Goal: Information Seeking & Learning: Learn about a topic

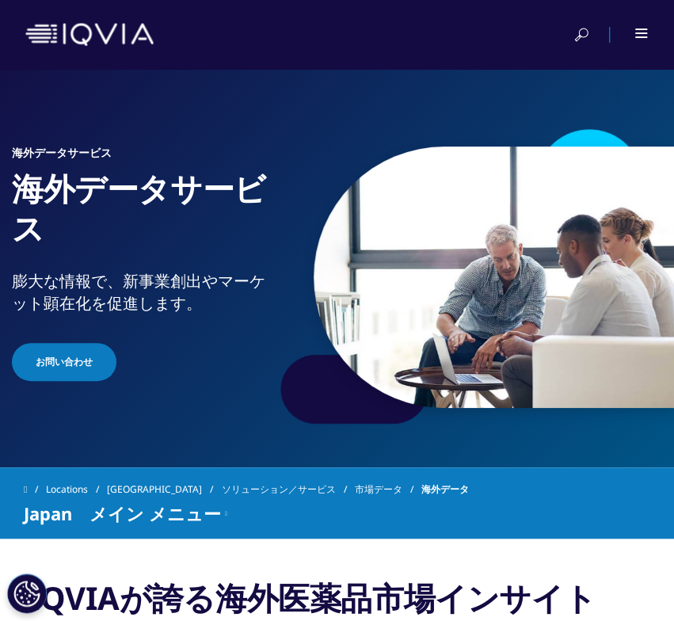
click at [69, 37] on img at bounding box center [89, 34] width 128 height 23
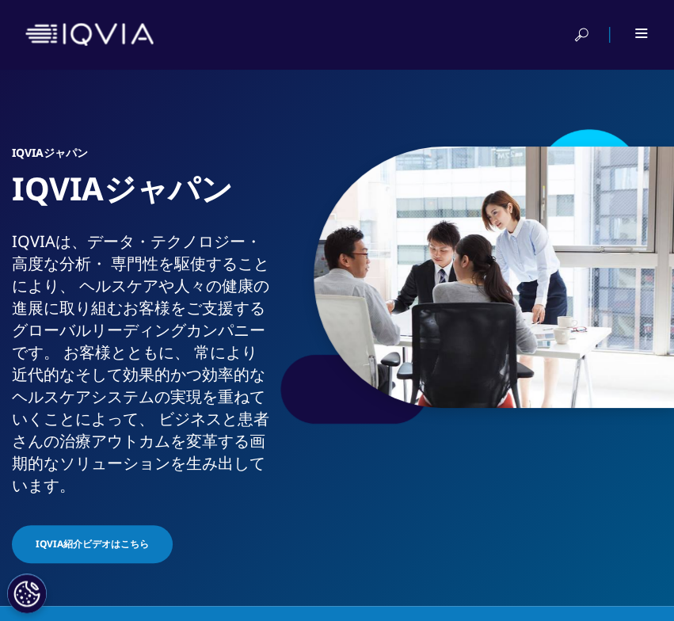
click at [659, 29] on div at bounding box center [337, 35] width 674 height 70
click at [634, 29] on div at bounding box center [631, 35] width 36 height 16
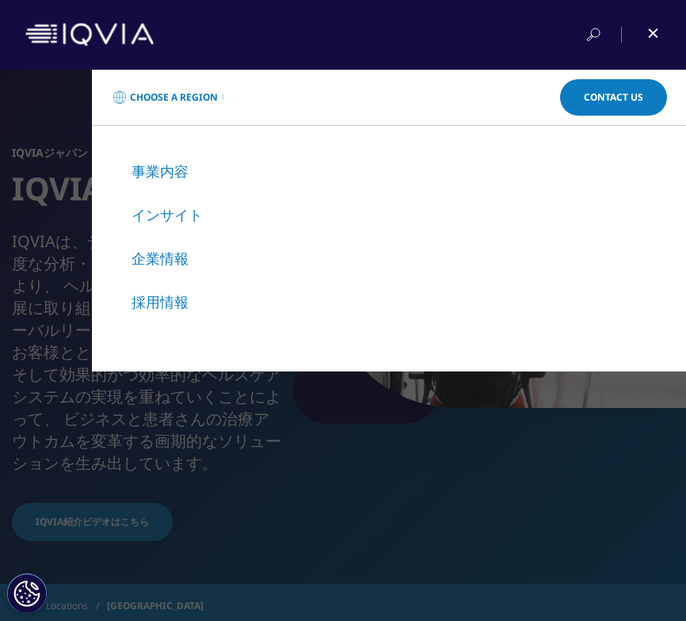
click at [189, 224] on link "インサイト" at bounding box center [167, 214] width 71 height 19
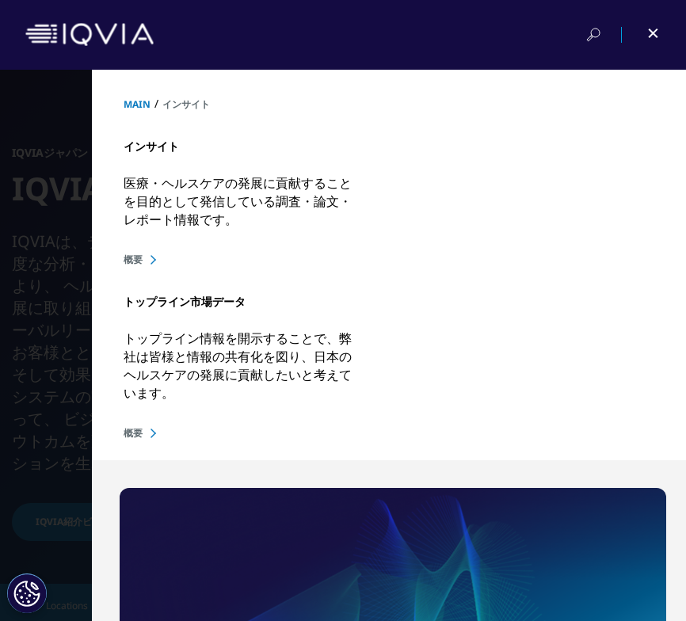
click at [128, 250] on div "インサイト 医療・ヘルスケアの発展に貢献することを目的として発信している調査・論文・レポート情報です。 概要" at bounding box center [389, 189] width 531 height 155
click at [128, 258] on link "概要" at bounding box center [389, 260] width 531 height 14
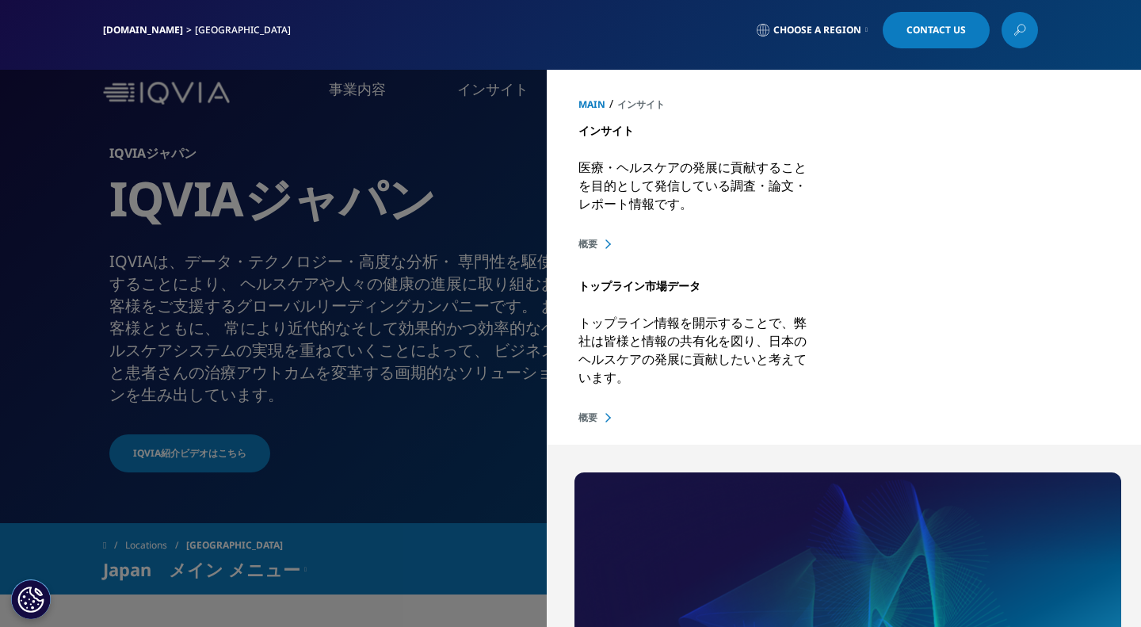
click at [491, 218] on div "MAIN / 事業内容 事業内容 / 事業内容 医薬品・医療機器 臨床開発 Clinical Development in Japan リアルワールドエビデンス" at bounding box center [570, 348] width 1141 height 557
click at [307, 457] on div "MAIN / 事業内容 事業内容 / 事業内容 医薬品・医療機器 臨床開発 Clinical Development in Japan リアルワールドエビデンス" at bounding box center [570, 348] width 1141 height 557
click at [587, 102] on span "MAIN" at bounding box center [591, 103] width 27 height 13
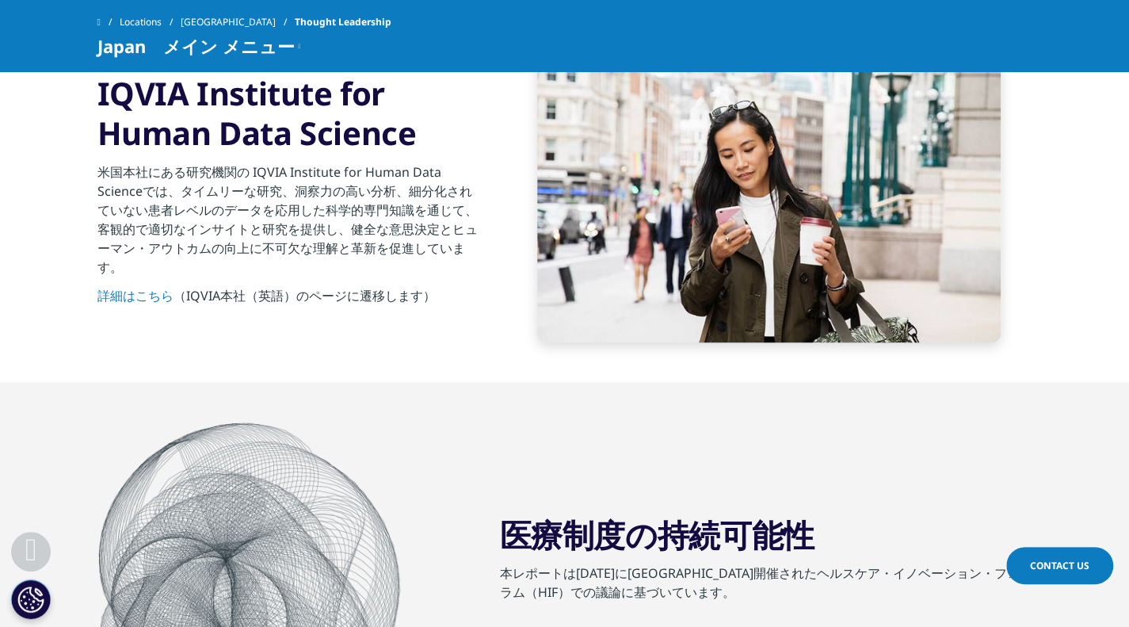
scroll to position [1823, 0]
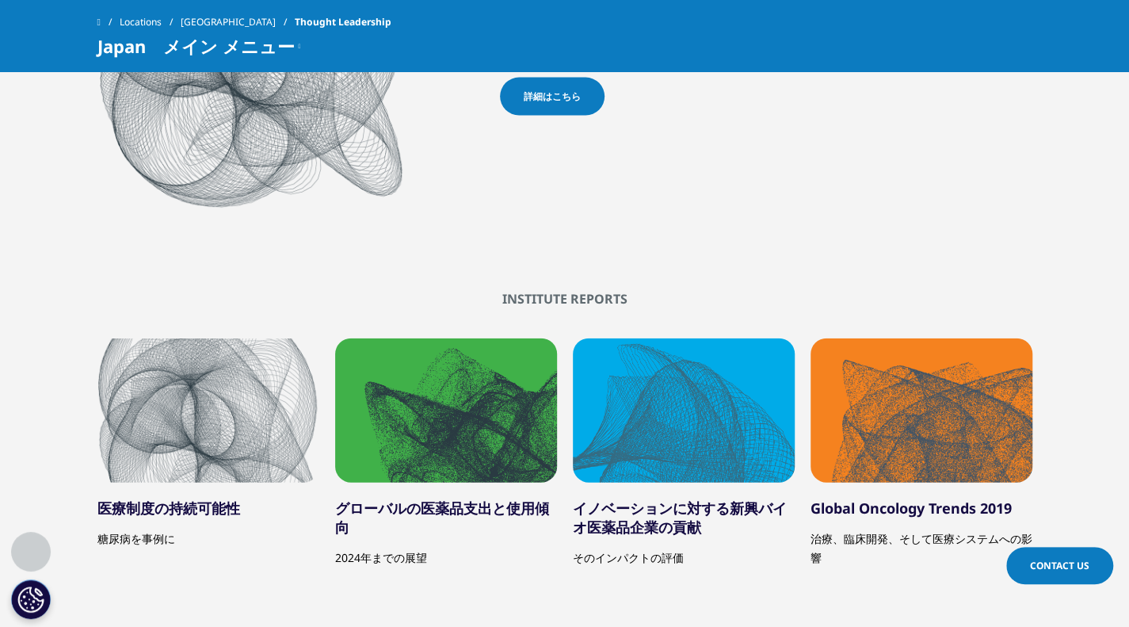
click at [487, 410] on div "2 / 6" at bounding box center [446, 410] width 222 height 144
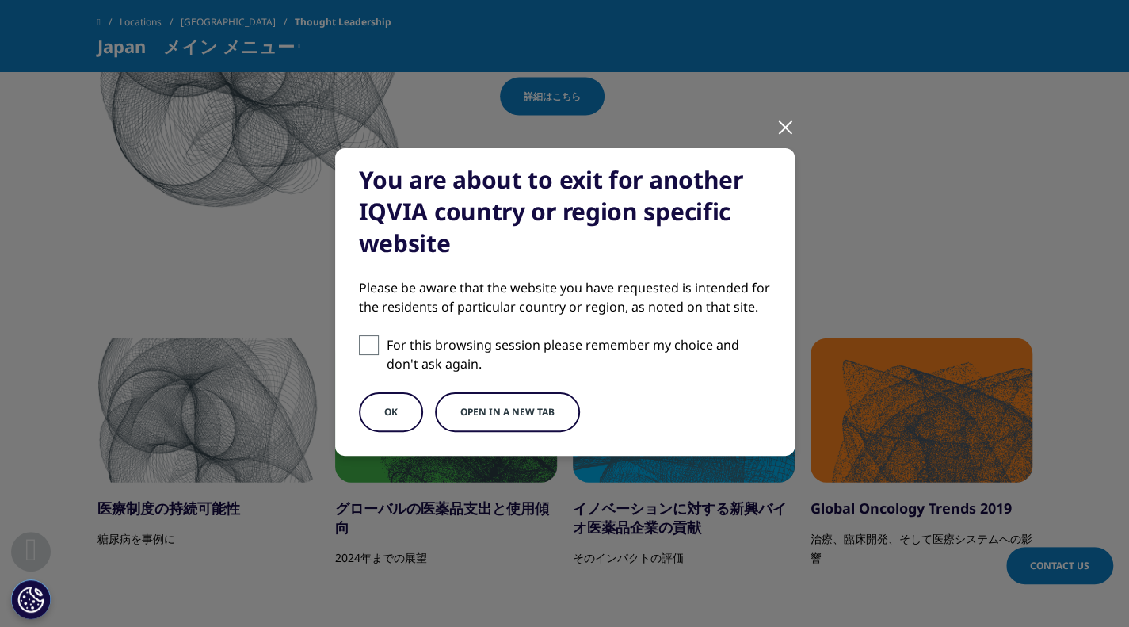
click at [484, 419] on button "Open in a new tab" at bounding box center [507, 412] width 145 height 40
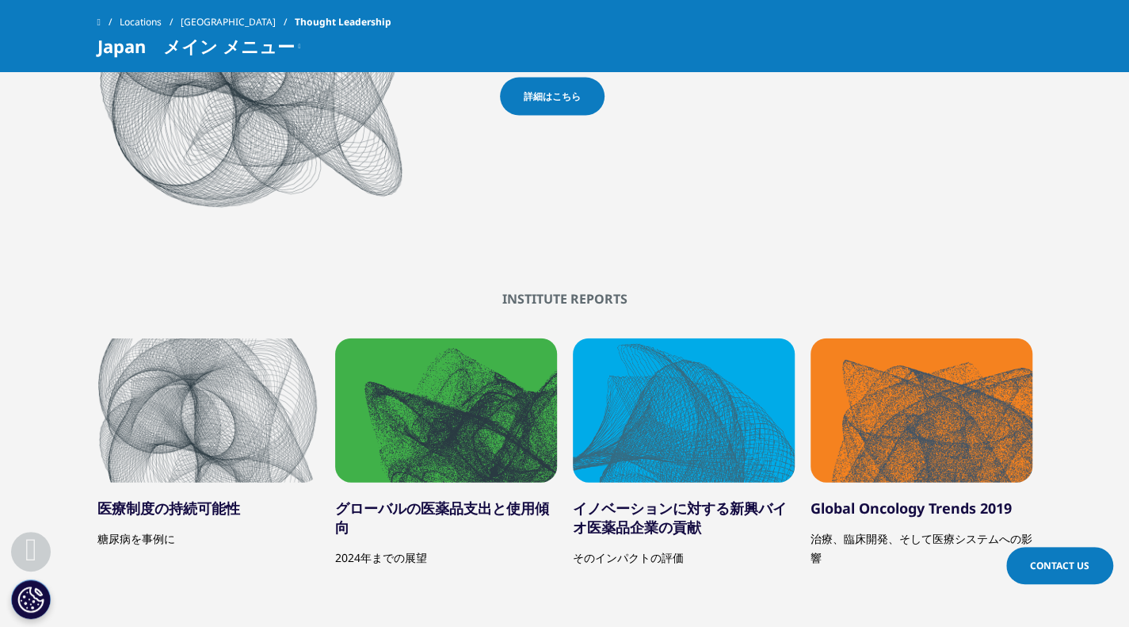
scroll to position [1902, 0]
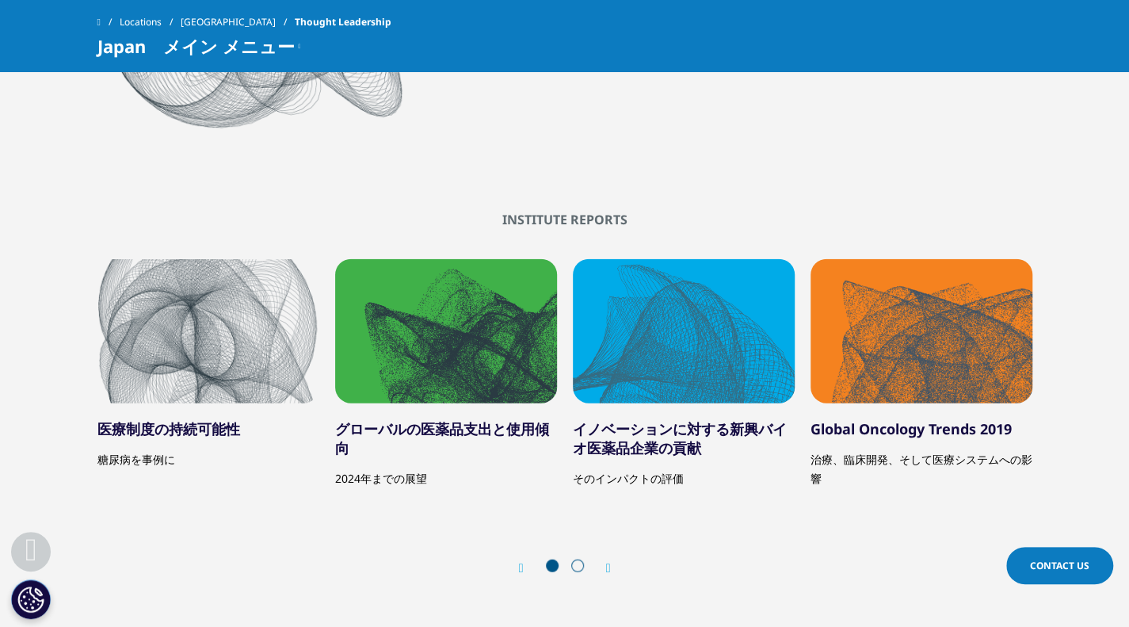
click at [613, 570] on div "Prev Next" at bounding box center [564, 568] width 935 height 48
click at [606, 568] on icon "Next slide" at bounding box center [608, 568] width 5 height 13
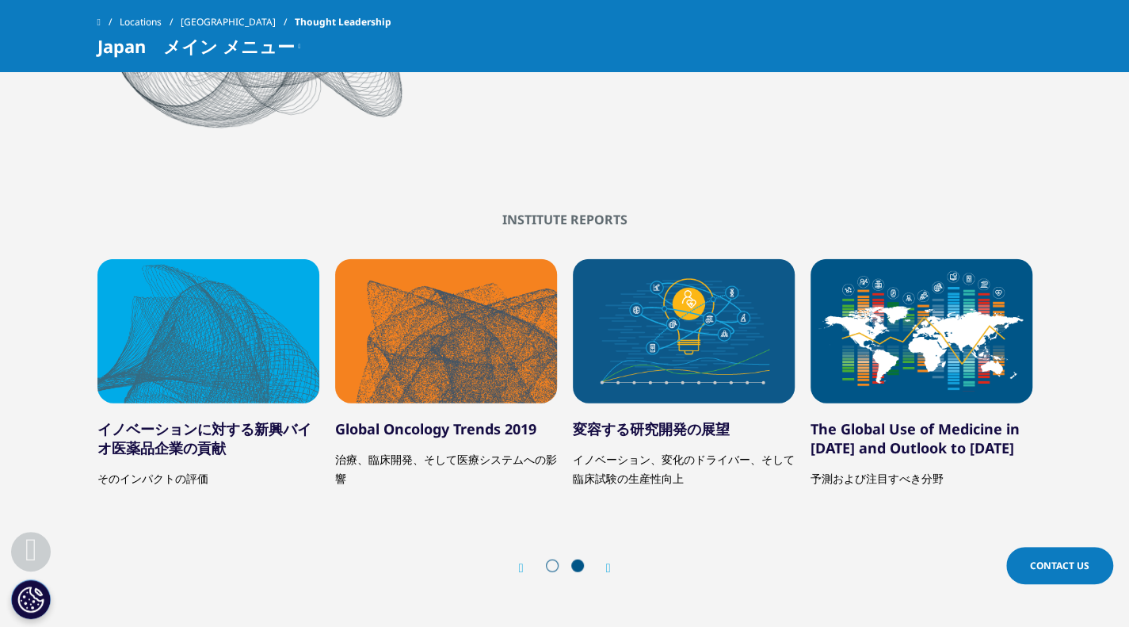
click at [606, 568] on icon "Next slide" at bounding box center [608, 568] width 5 height 13
click at [529, 562] on div "Prev" at bounding box center [529, 567] width 21 height 15
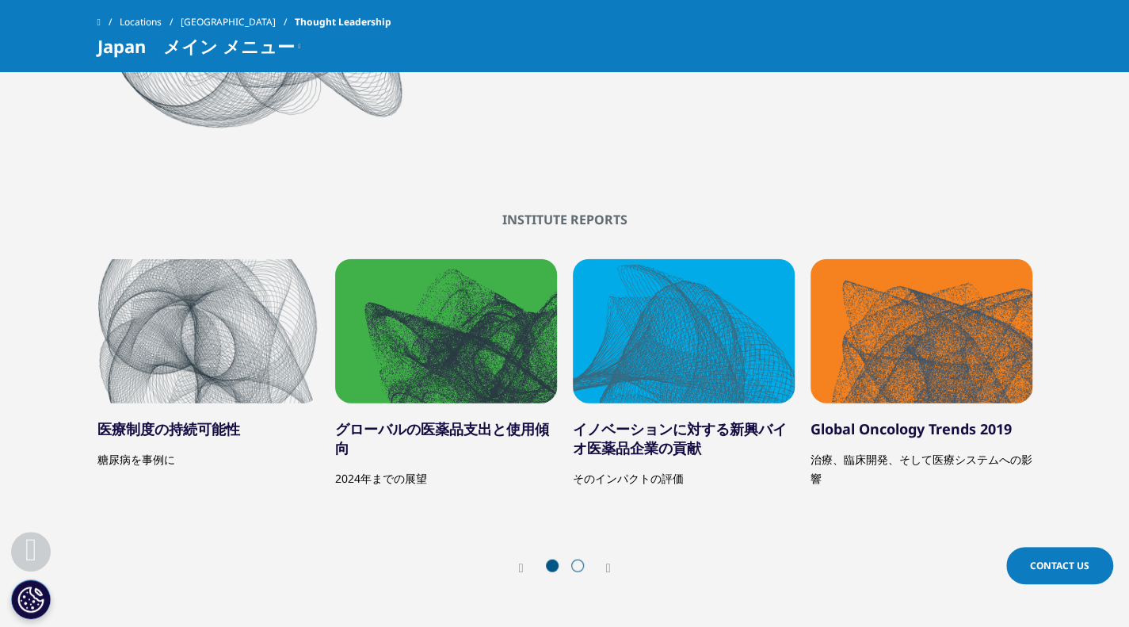
click at [529, 562] on div "Prev" at bounding box center [529, 567] width 21 height 15
click at [455, 307] on div "2 / 6" at bounding box center [446, 331] width 222 height 144
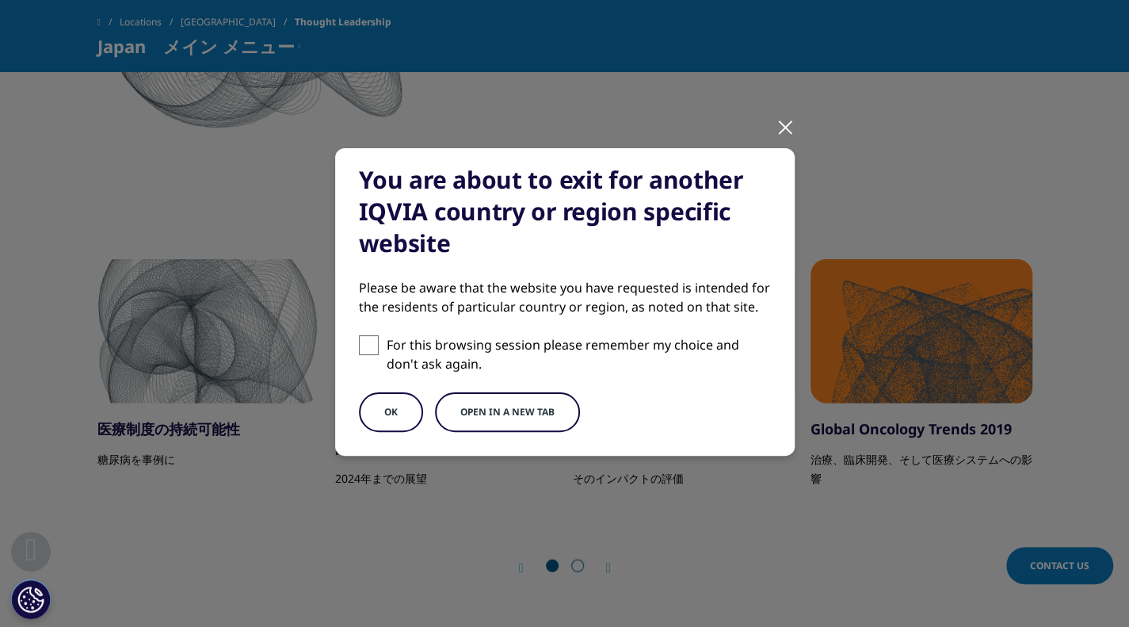
click at [373, 413] on button "OK" at bounding box center [391, 412] width 64 height 40
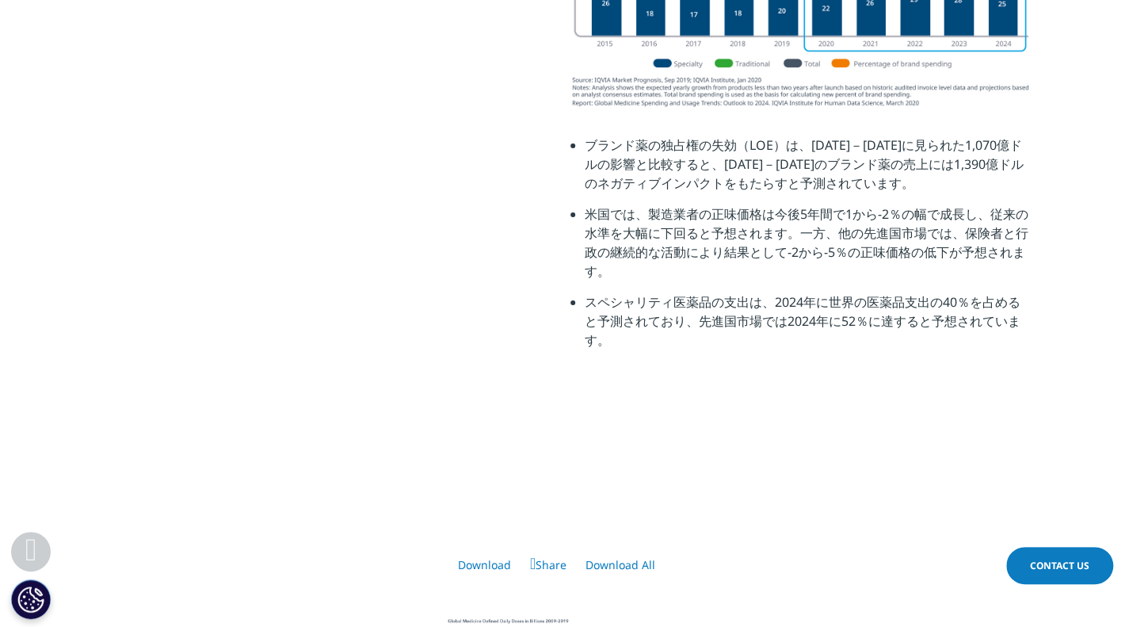
scroll to position [3804, 0]
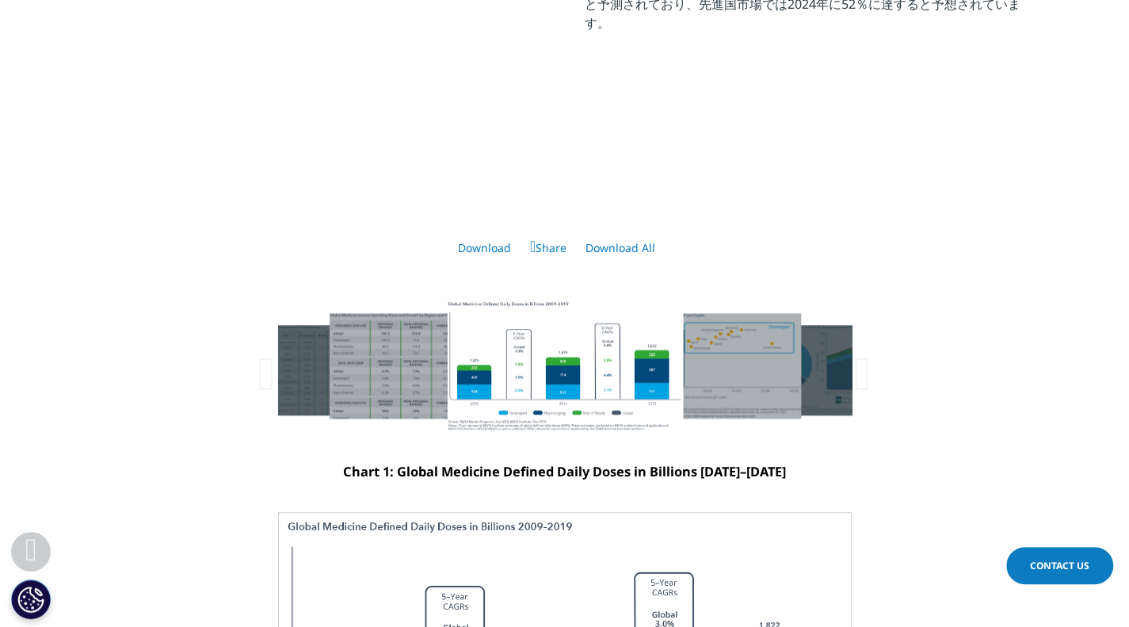
click at [854, 398] on icon at bounding box center [862, 374] width 17 height 48
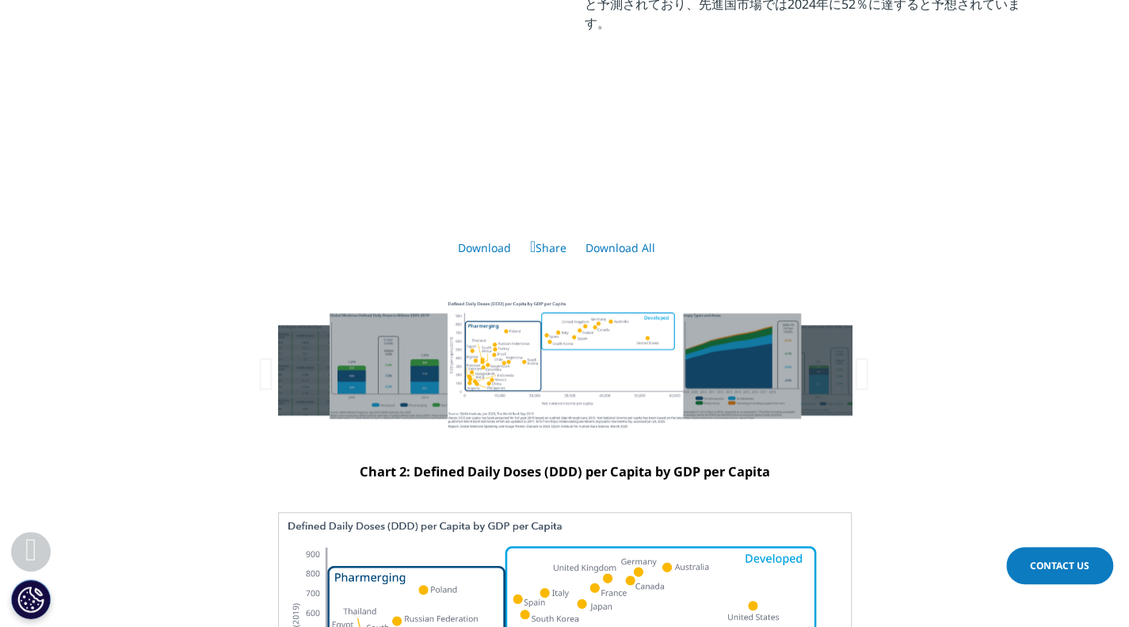
click at [527, 418] on div at bounding box center [565, 365] width 236 height 128
click at [854, 398] on icon at bounding box center [862, 374] width 17 height 48
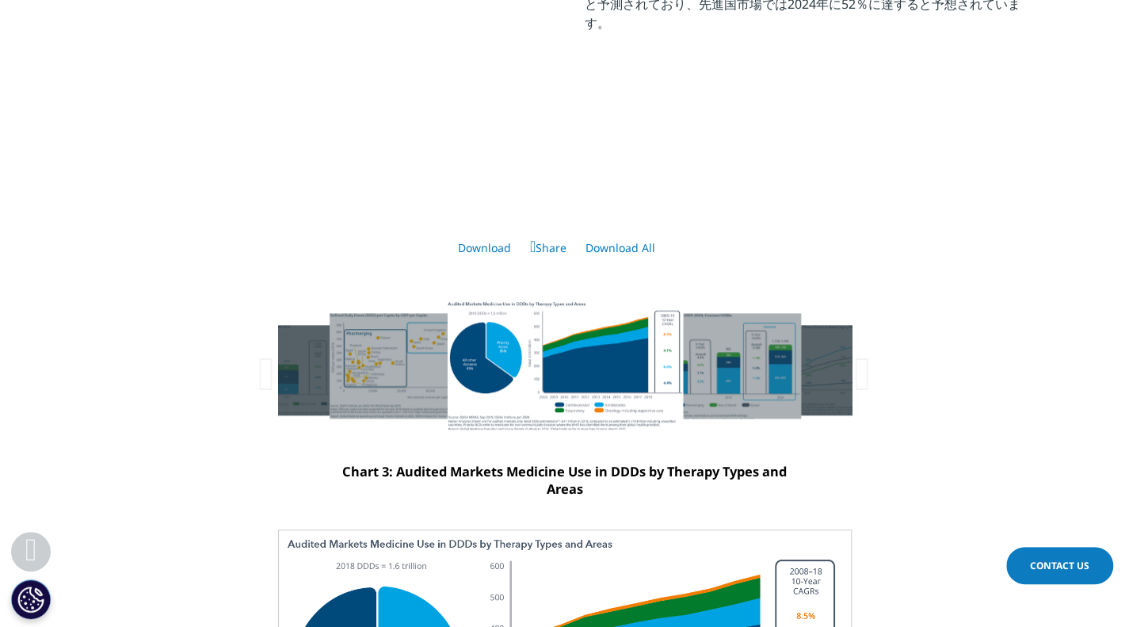
click at [854, 398] on icon at bounding box center [862, 374] width 17 height 48
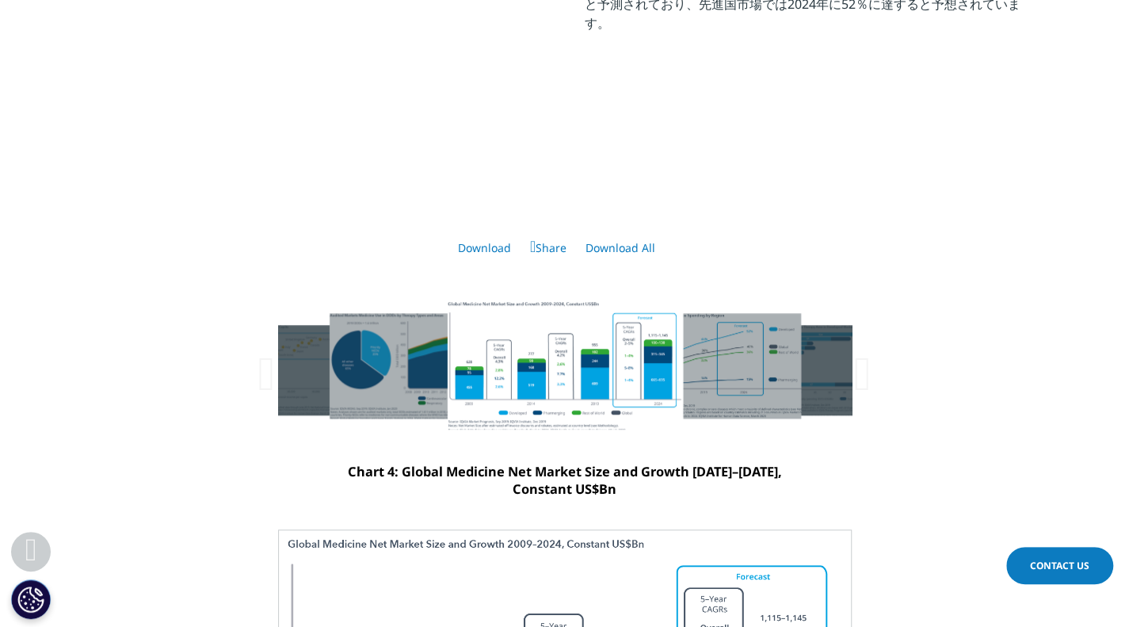
click at [854, 398] on icon at bounding box center [862, 374] width 17 height 48
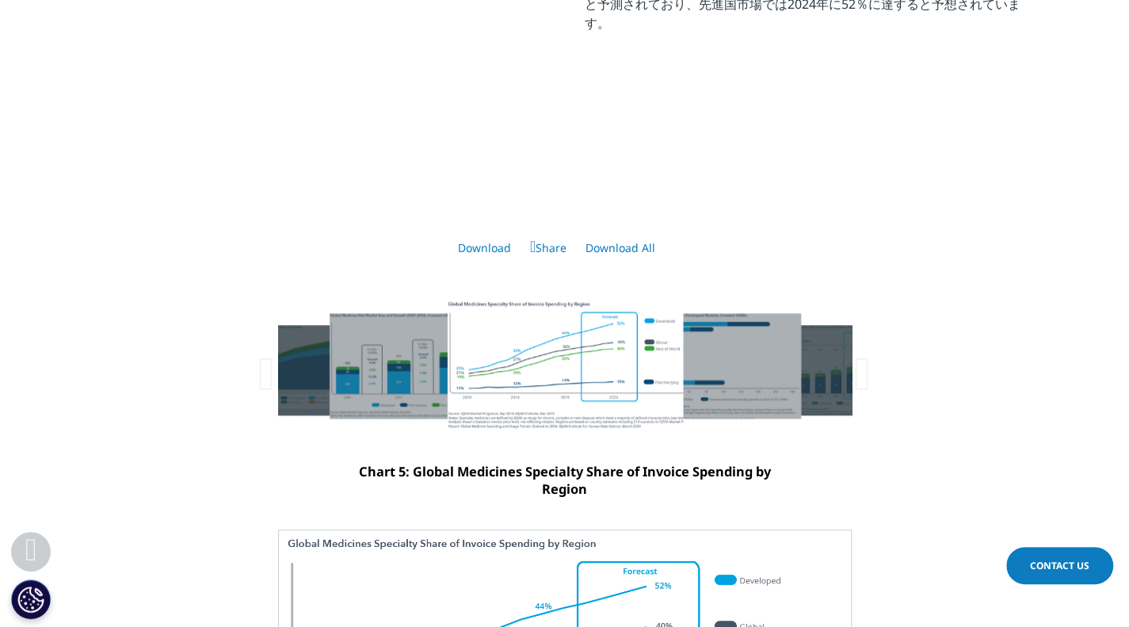
click at [854, 398] on icon at bounding box center [862, 374] width 17 height 48
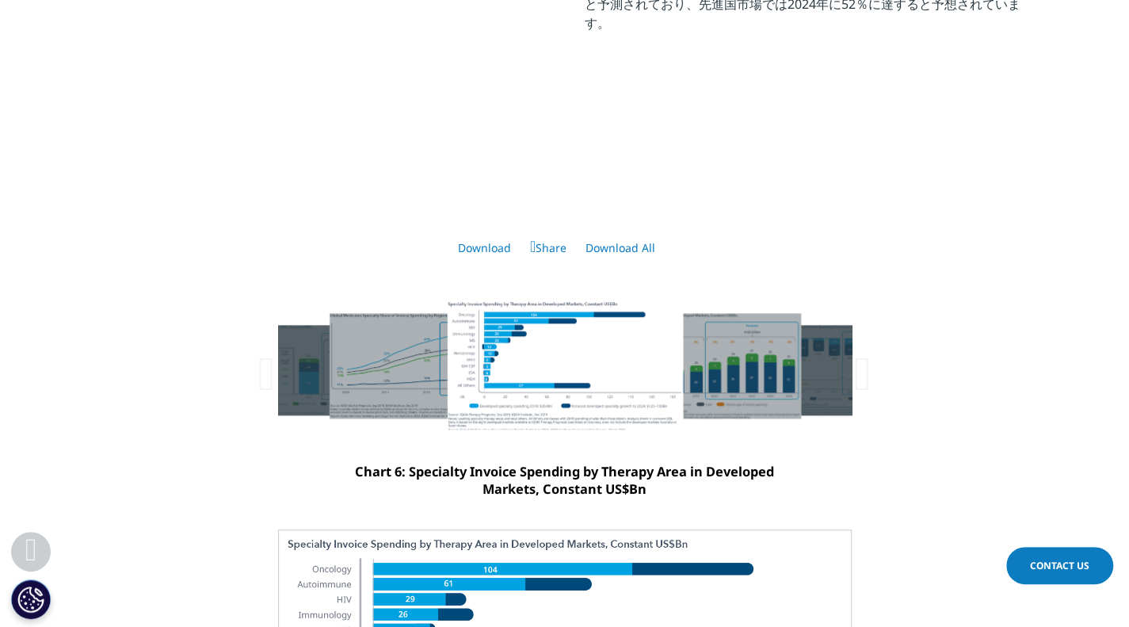
click at [854, 398] on icon at bounding box center [862, 374] width 17 height 48
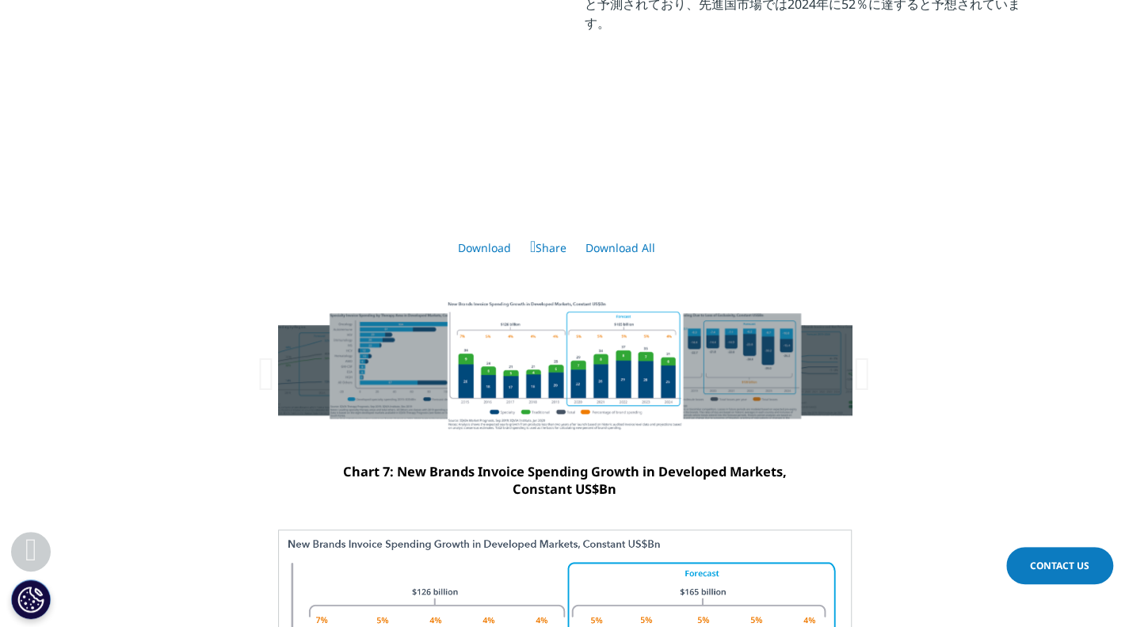
click at [854, 398] on icon at bounding box center [862, 374] width 17 height 48
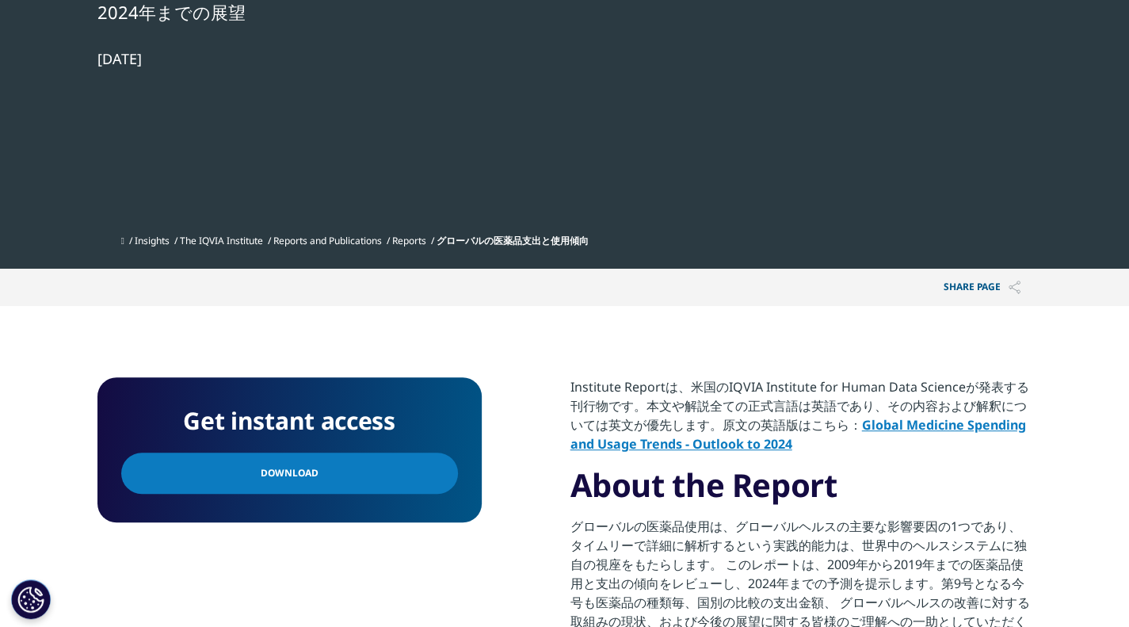
scroll to position [95, 0]
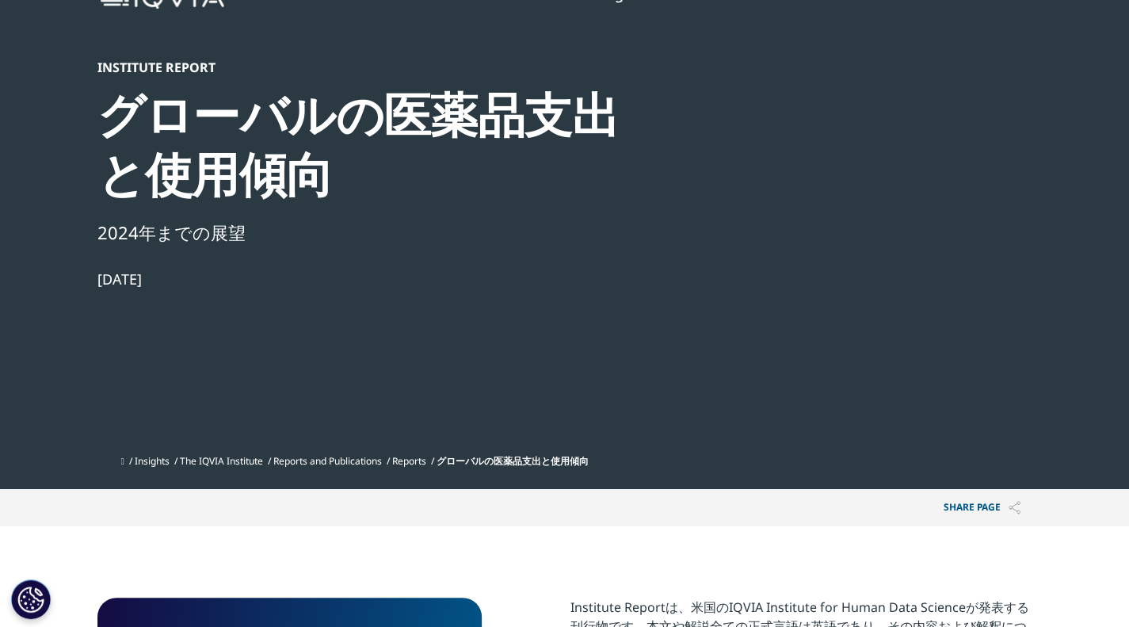
click at [409, 466] on link "Reports" at bounding box center [409, 460] width 34 height 13
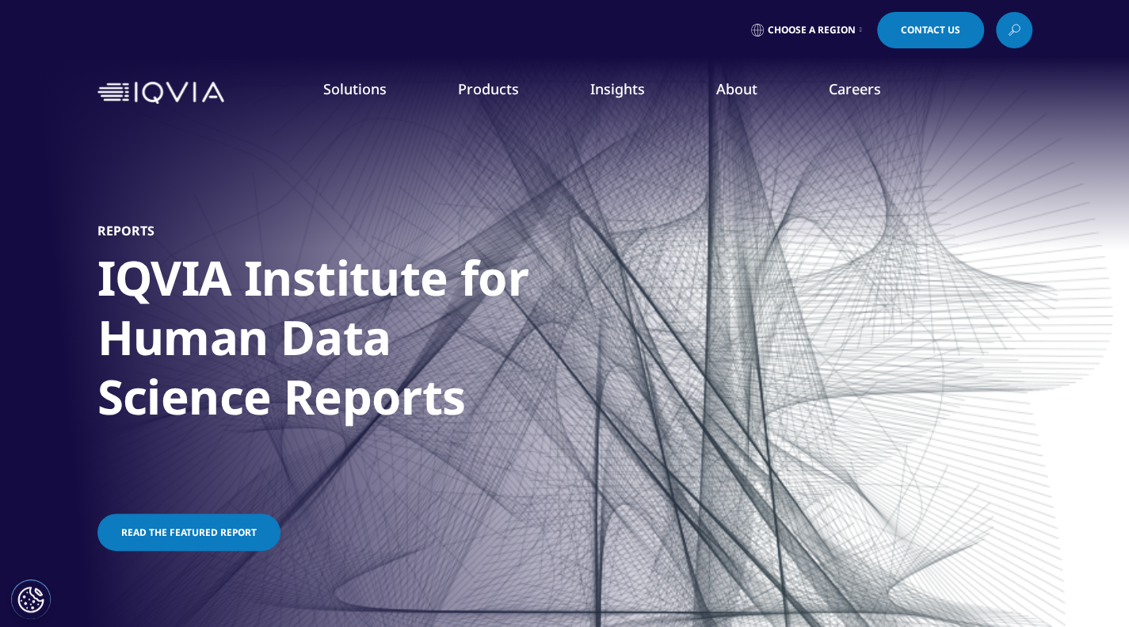
drag, startPoint x: 1023, startPoint y: 23, endPoint x: 1019, endPoint y: 31, distance: 8.9
click at [1023, 25] on link at bounding box center [1014, 30] width 36 height 36
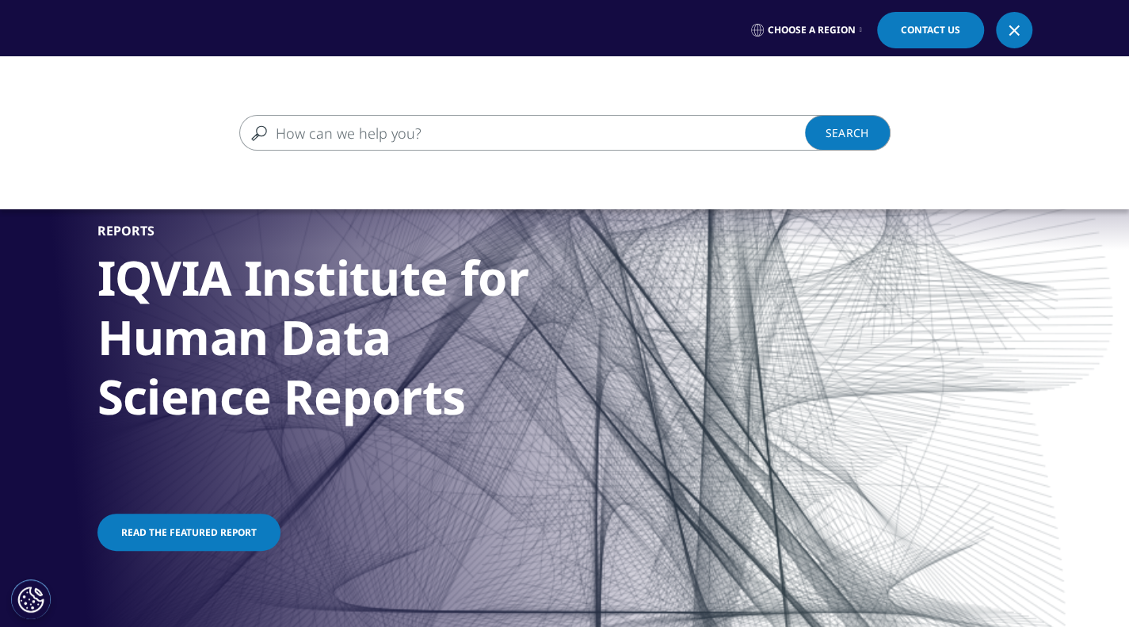
click at [452, 136] on input "検索する" at bounding box center [541, 133] width 605 height 36
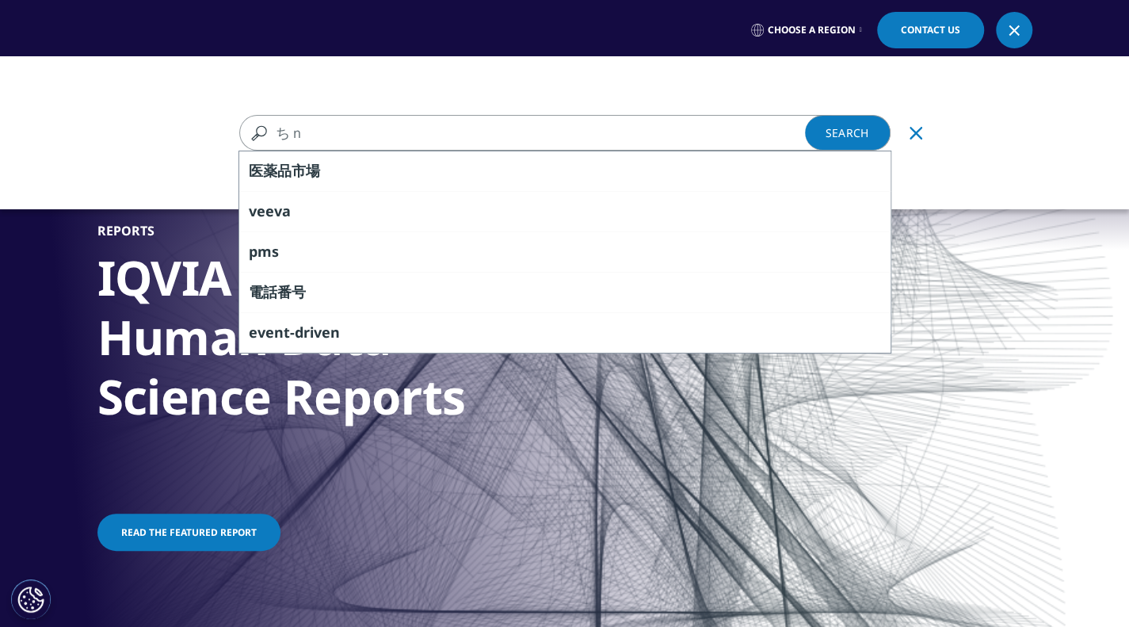
type input "ち"
type input "China"
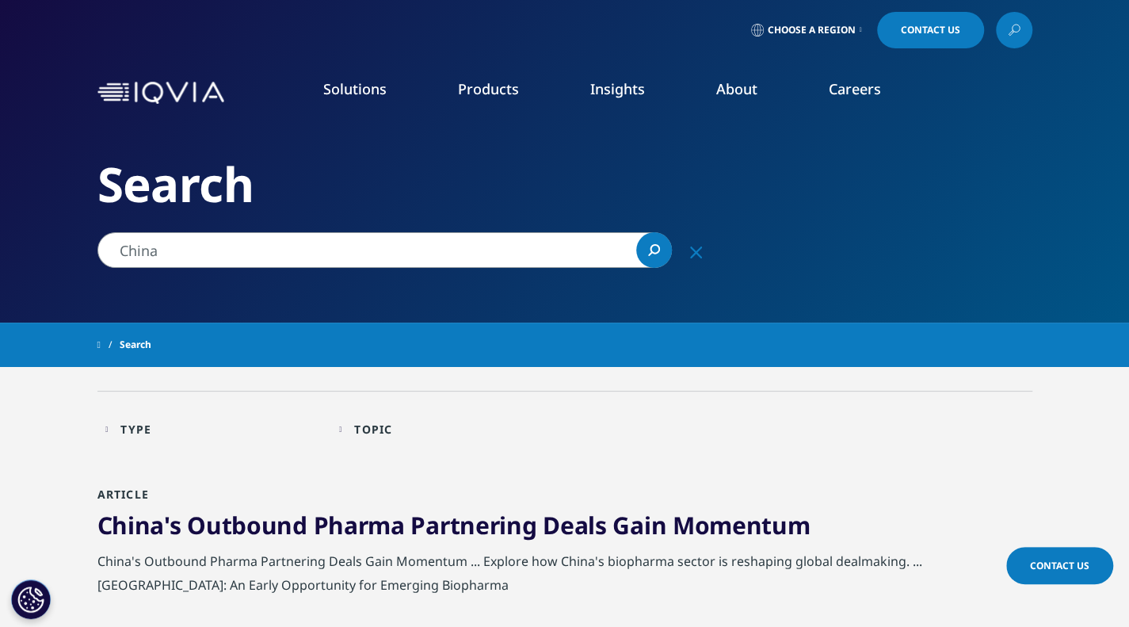
click at [112, 433] on div "Type Loading Clear Or/And Operator" at bounding box center [214, 428] width 218 height 37
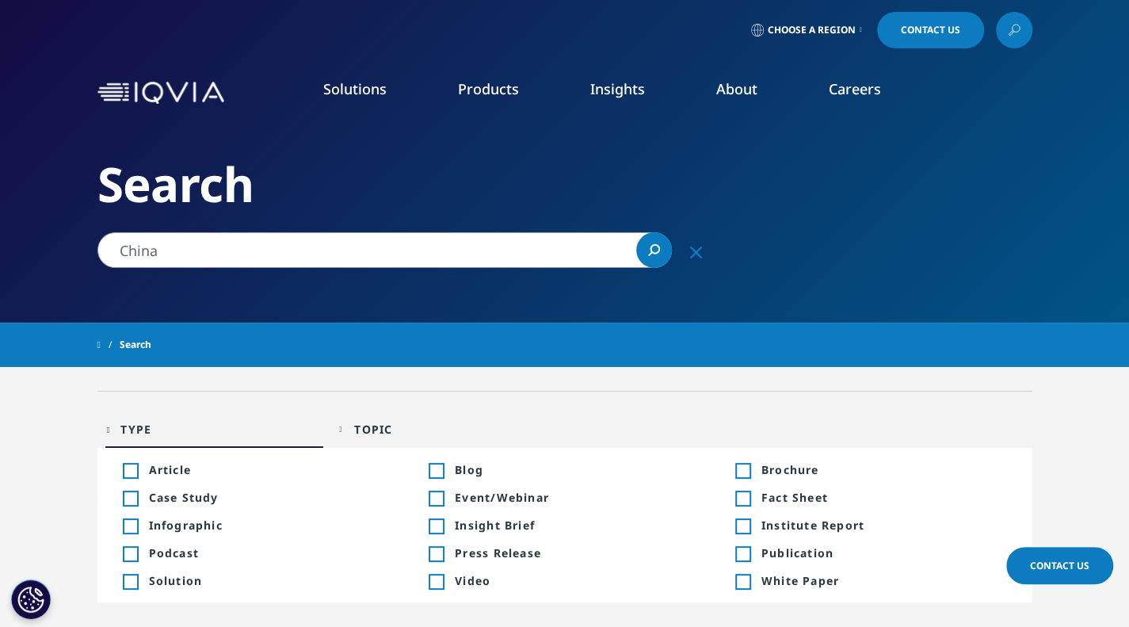
scroll to position [79, 0]
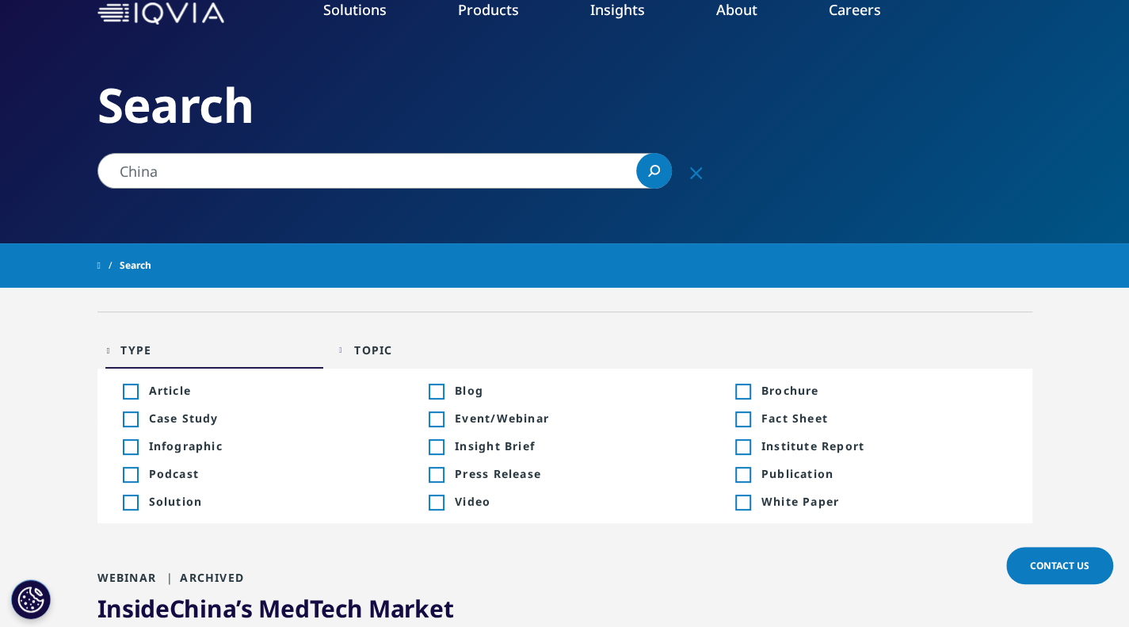
click at [348, 350] on div "Topic Loading Clear Or/And Operator" at bounding box center [448, 349] width 218 height 37
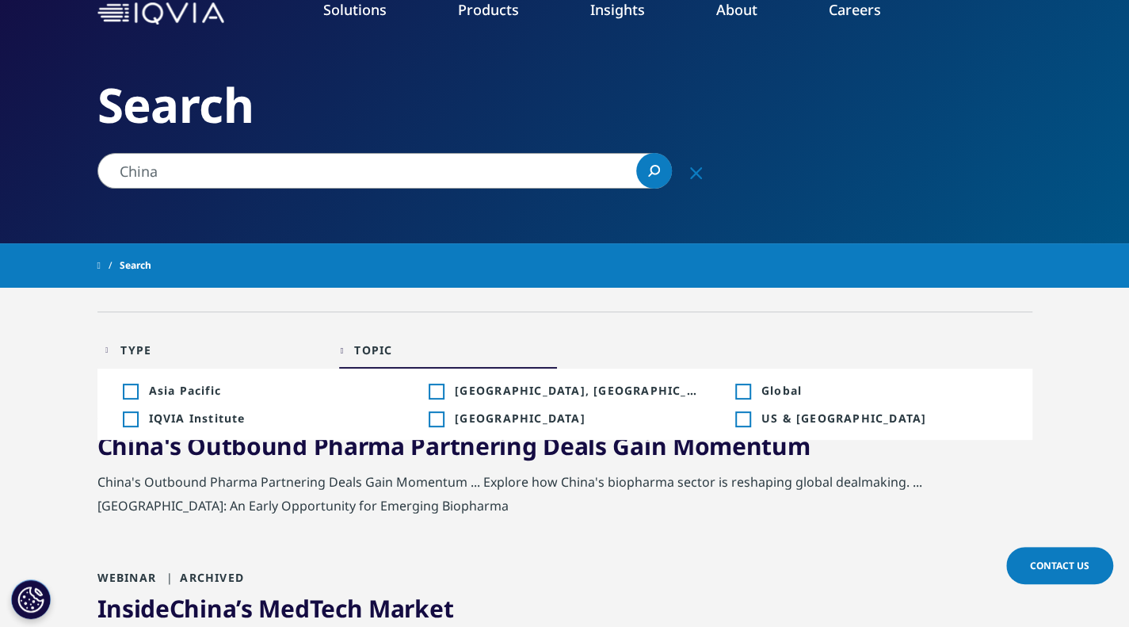
click at [113, 349] on div "Type Loading Clear Or/And Operator" at bounding box center [214, 349] width 218 height 37
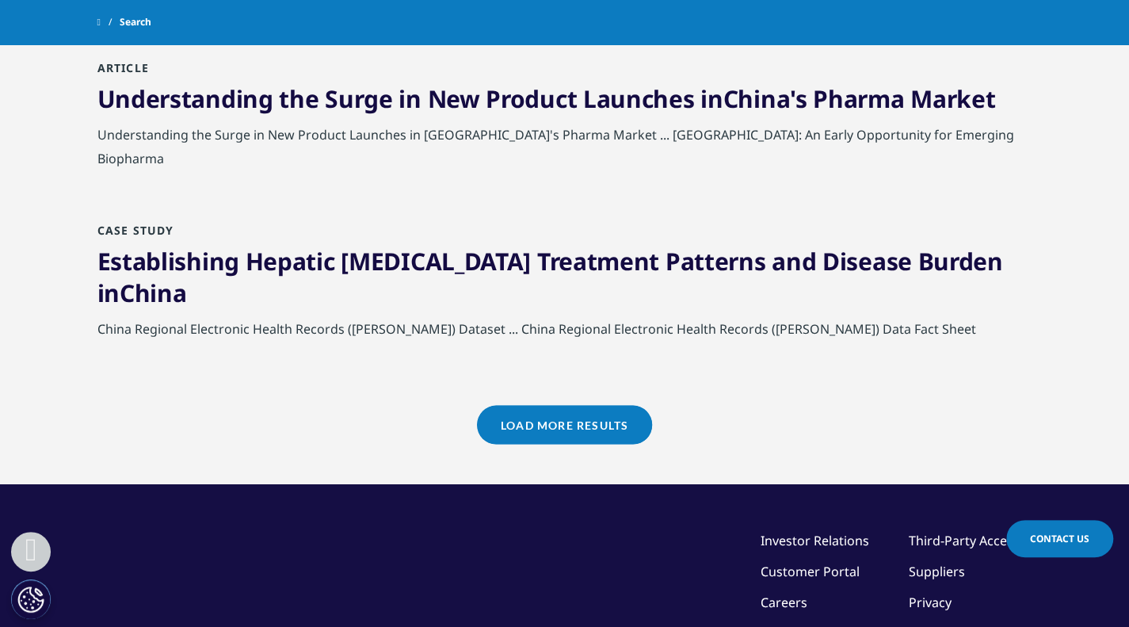
scroll to position [1664, 0]
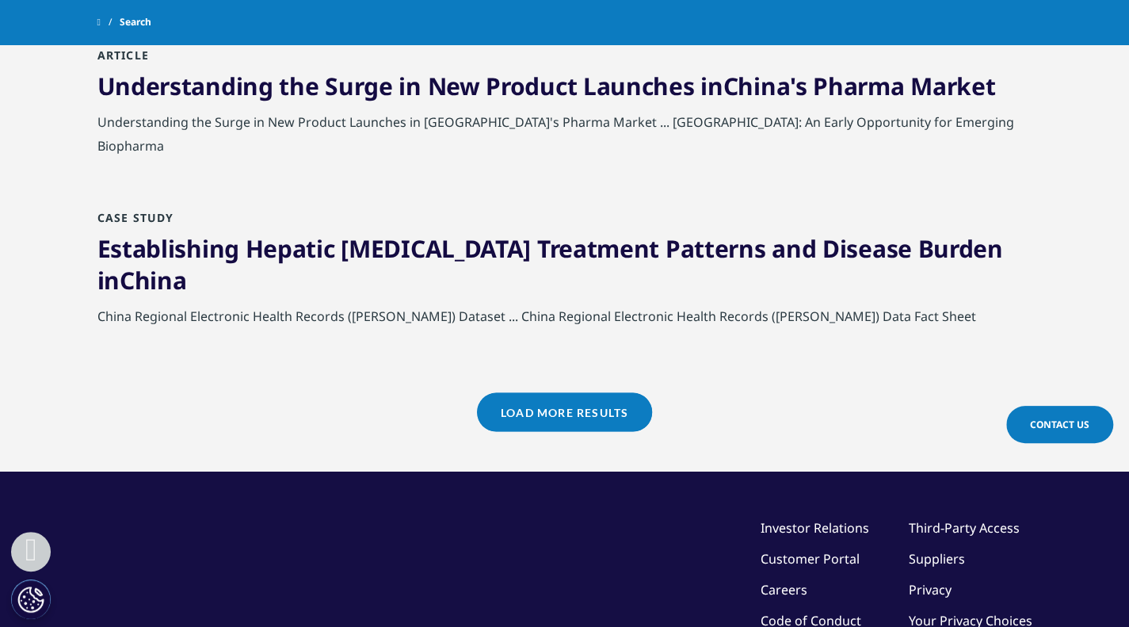
click at [557, 407] on link "Load More Results" at bounding box center [564, 411] width 175 height 39
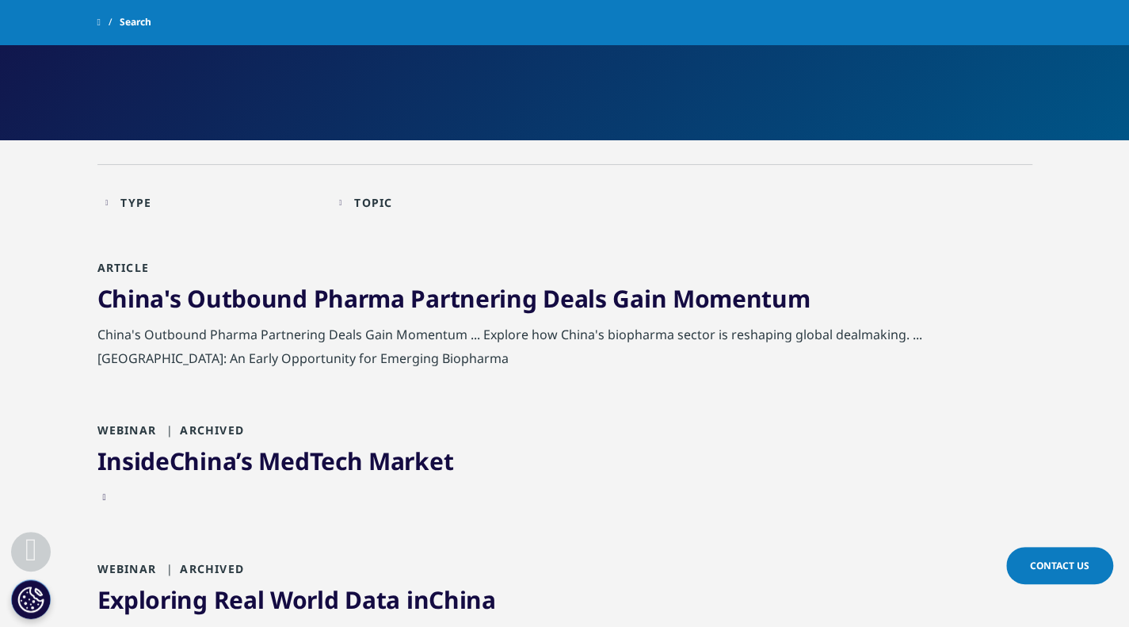
scroll to position [0, 0]
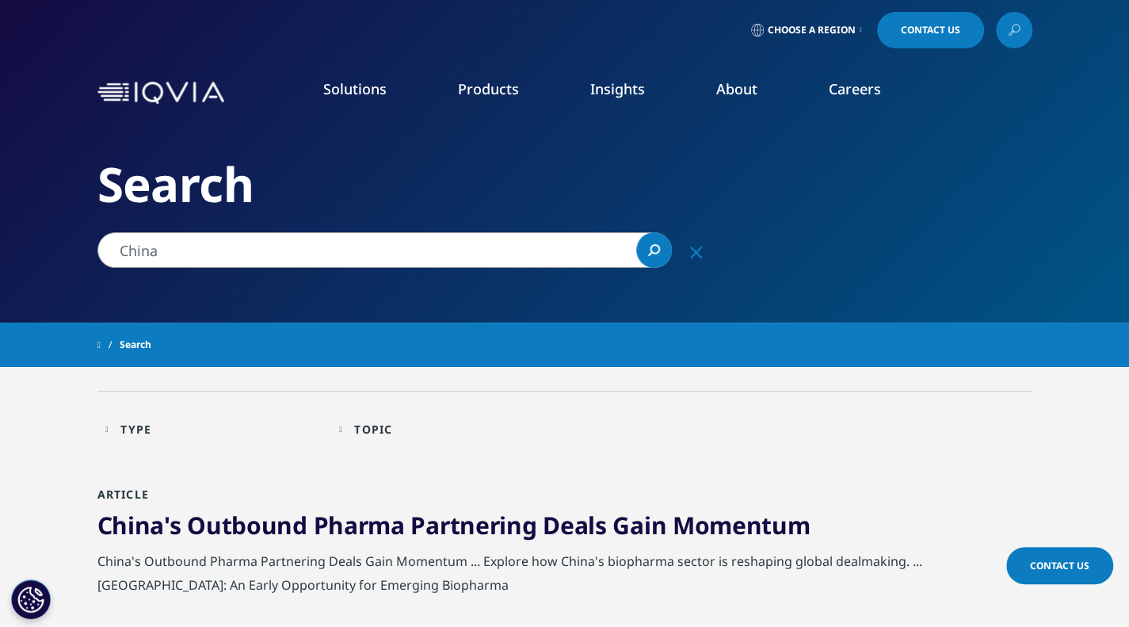
click at [301, 240] on input "China" at bounding box center [384, 250] width 575 height 36
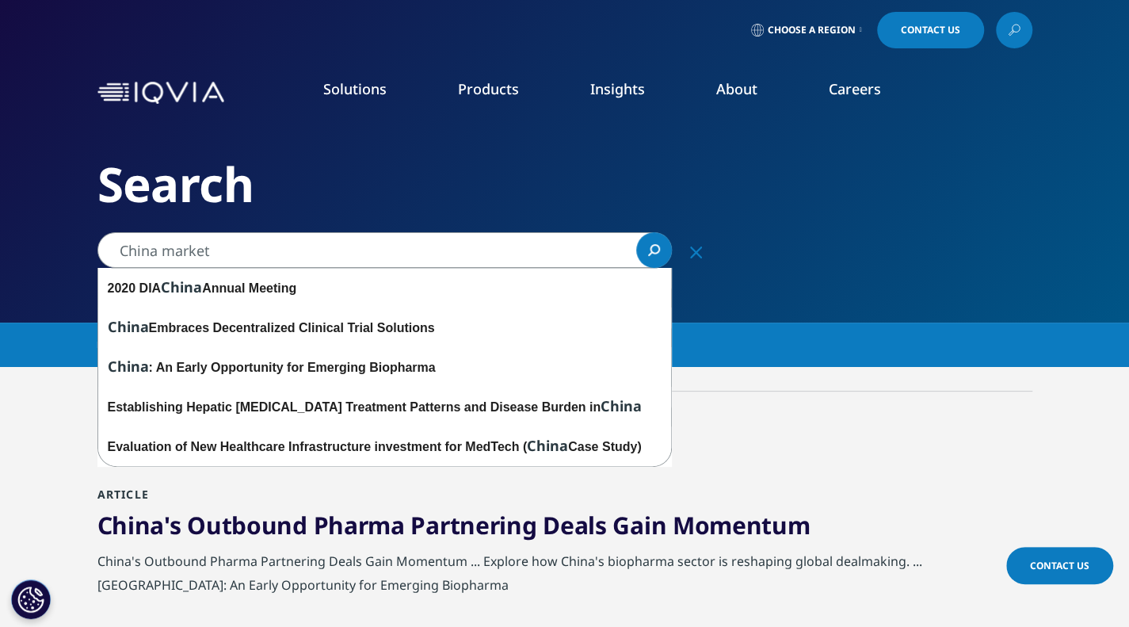
type input "China market"
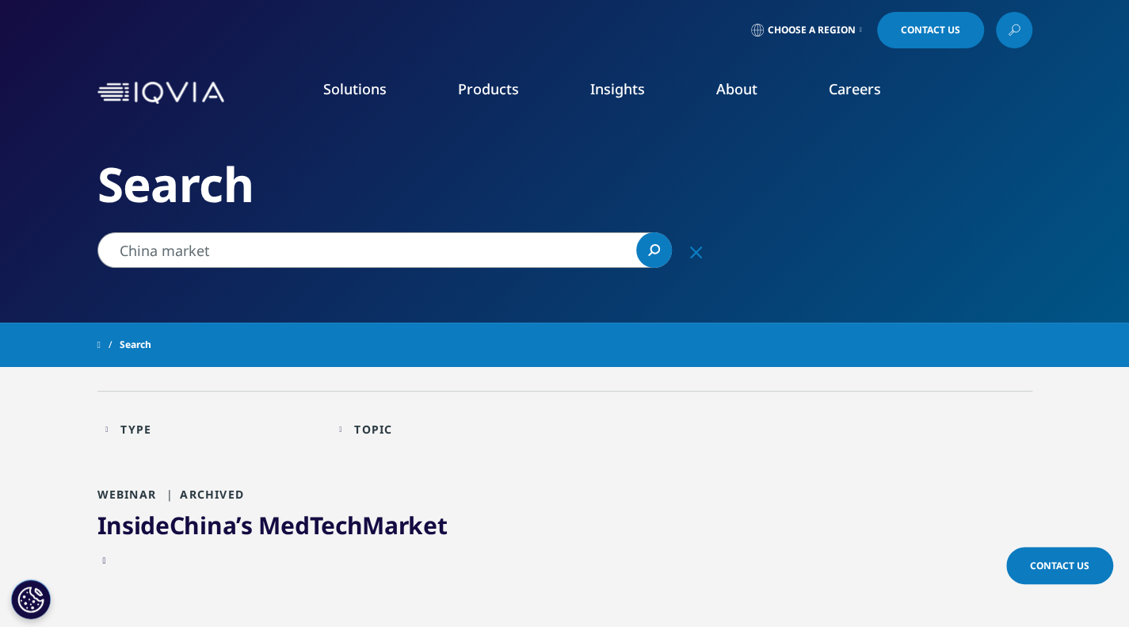
click at [655, 258] on link "Search Loading" at bounding box center [654, 250] width 36 height 36
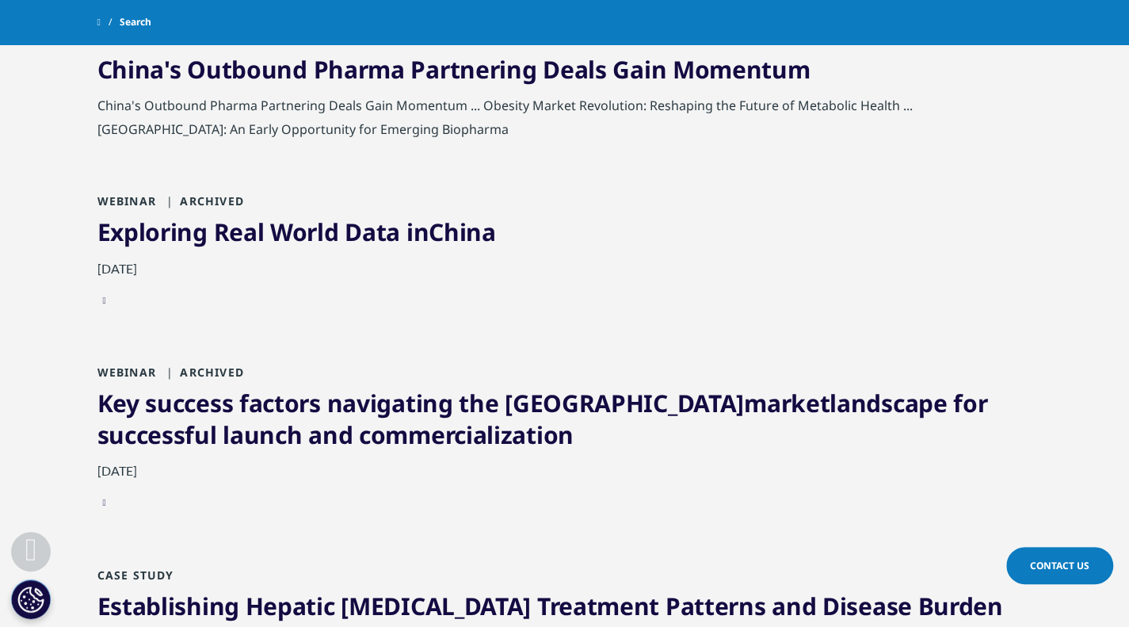
scroll to position [1664, 0]
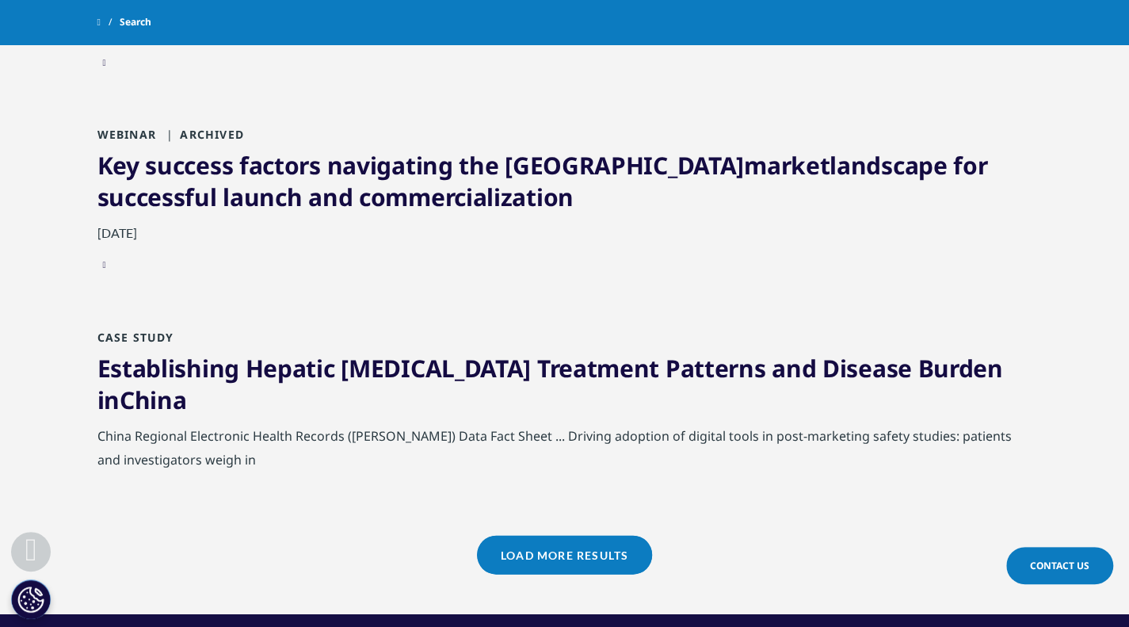
click at [328, 184] on link "Key success factors navigating the Asia Pacific market landscape for successful…" at bounding box center [542, 180] width 891 height 64
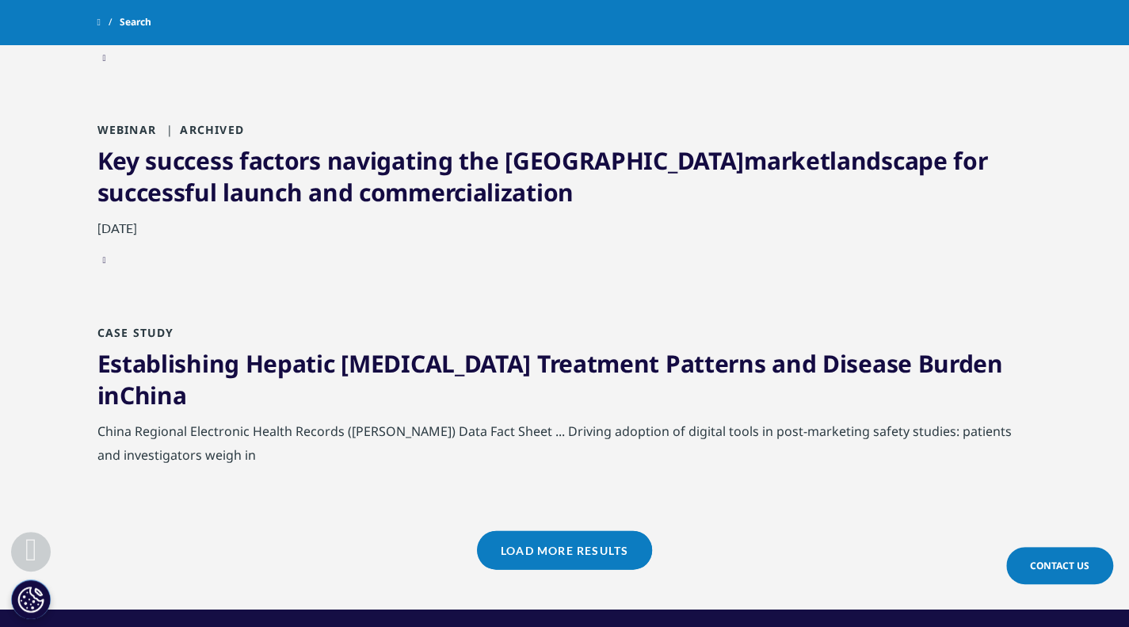
scroll to position [1585, 0]
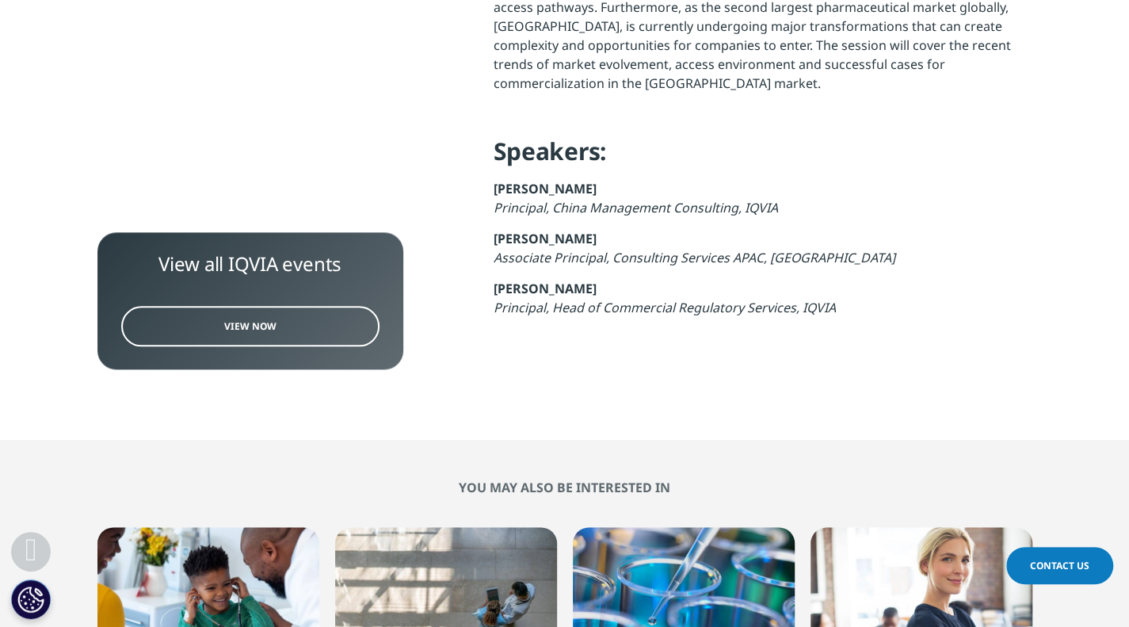
scroll to position [1585, 0]
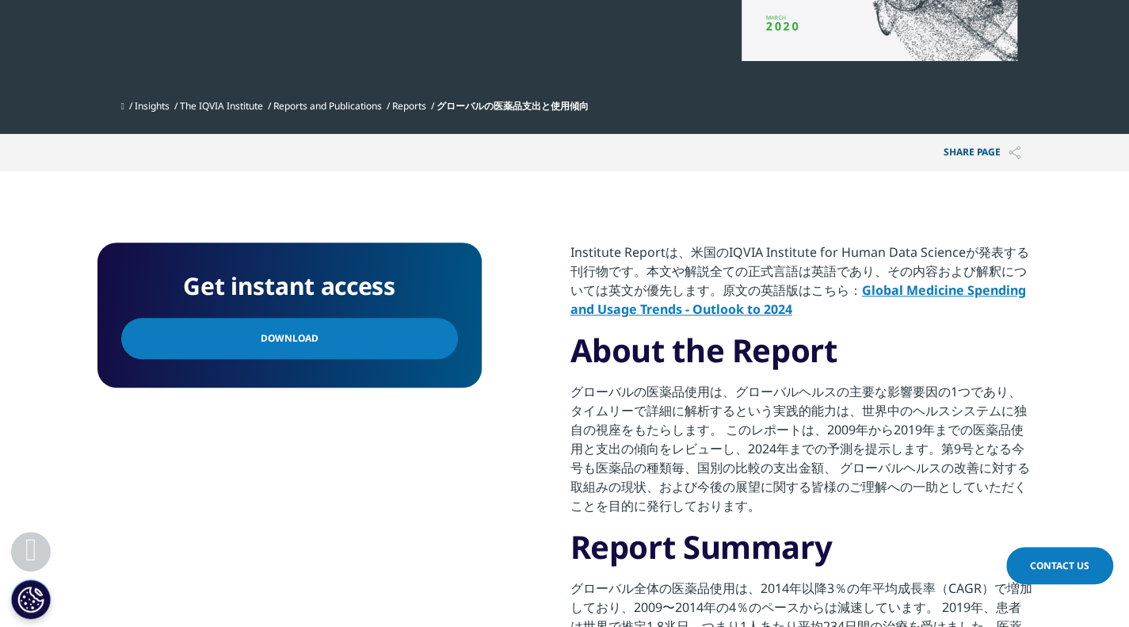
scroll to position [475, 0]
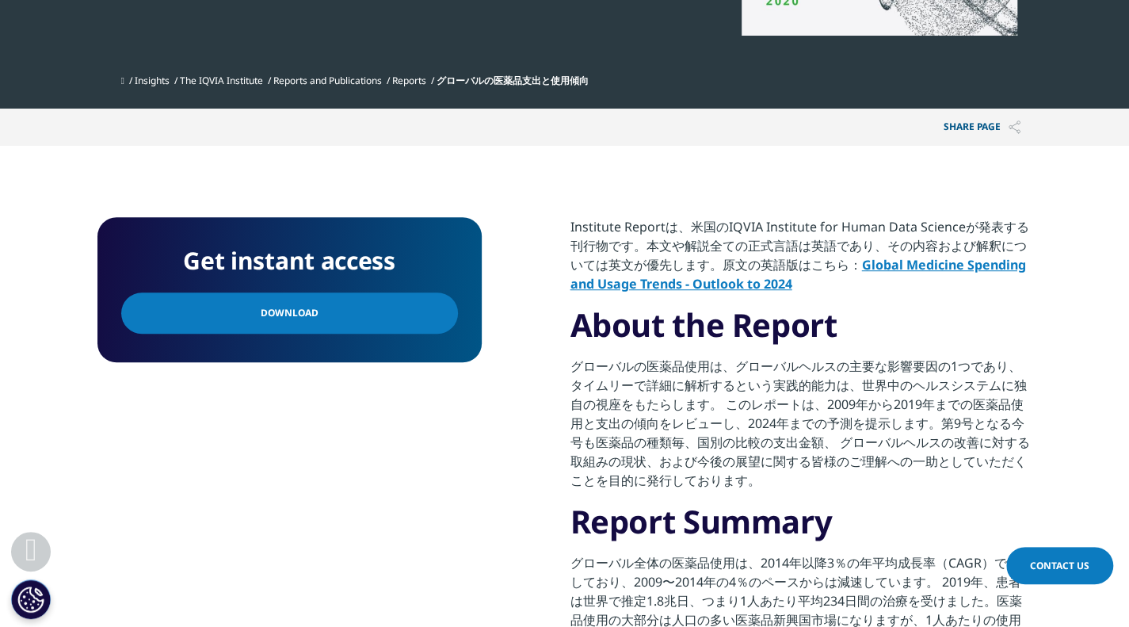
click at [740, 284] on link "Global Medicine Spending and Usage Trends - Outlook to 2024" at bounding box center [799, 274] width 456 height 36
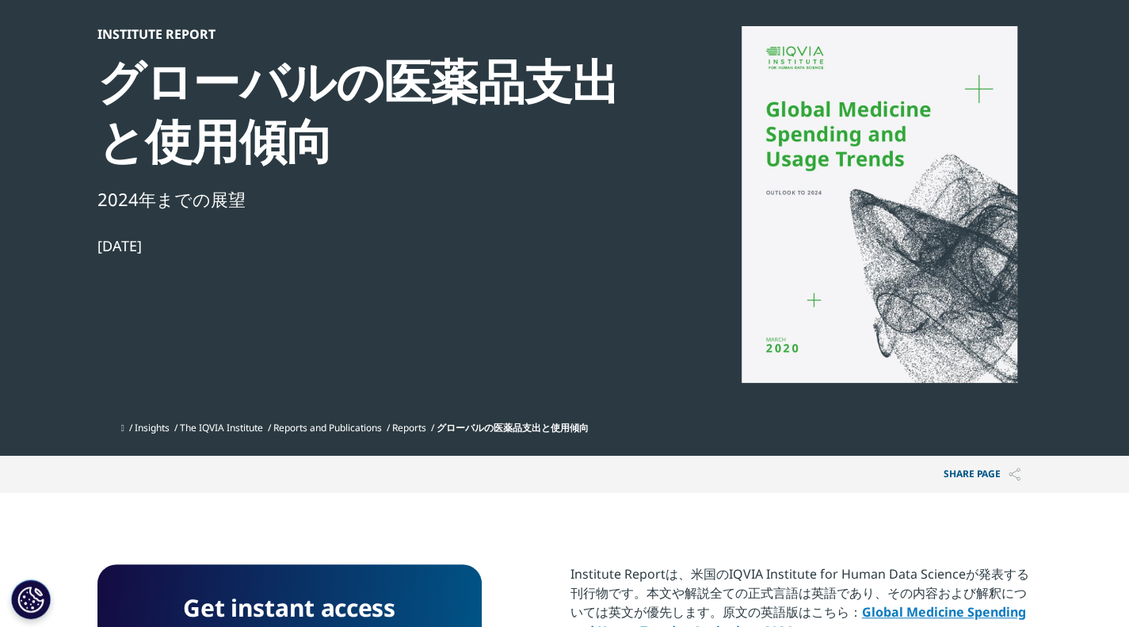
scroll to position [0, 0]
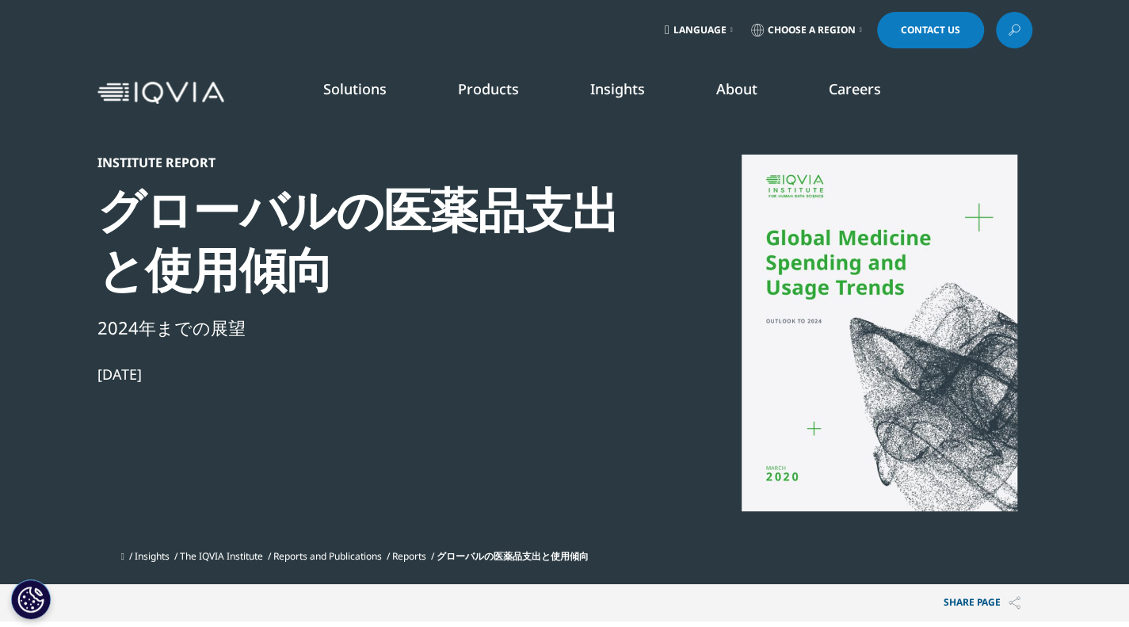
click at [1010, 32] on icon at bounding box center [1014, 30] width 13 height 21
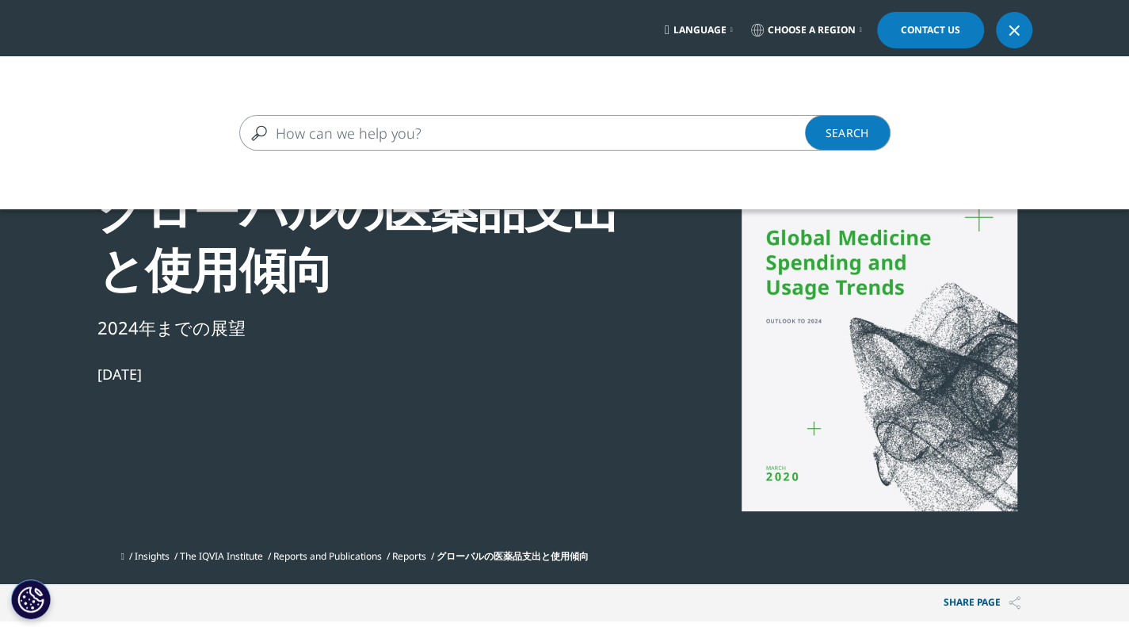
click at [475, 122] on input "検索する" at bounding box center [541, 133] width 605 height 36
type input "Global market [GEOGRAPHIC_DATA]"
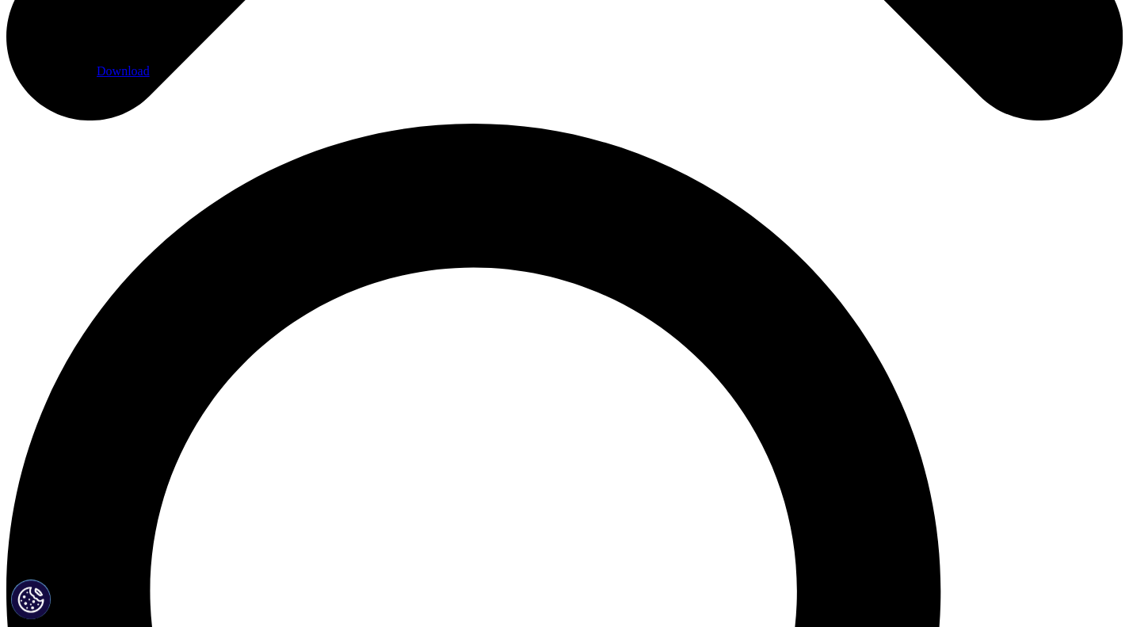
scroll to position [872, 0]
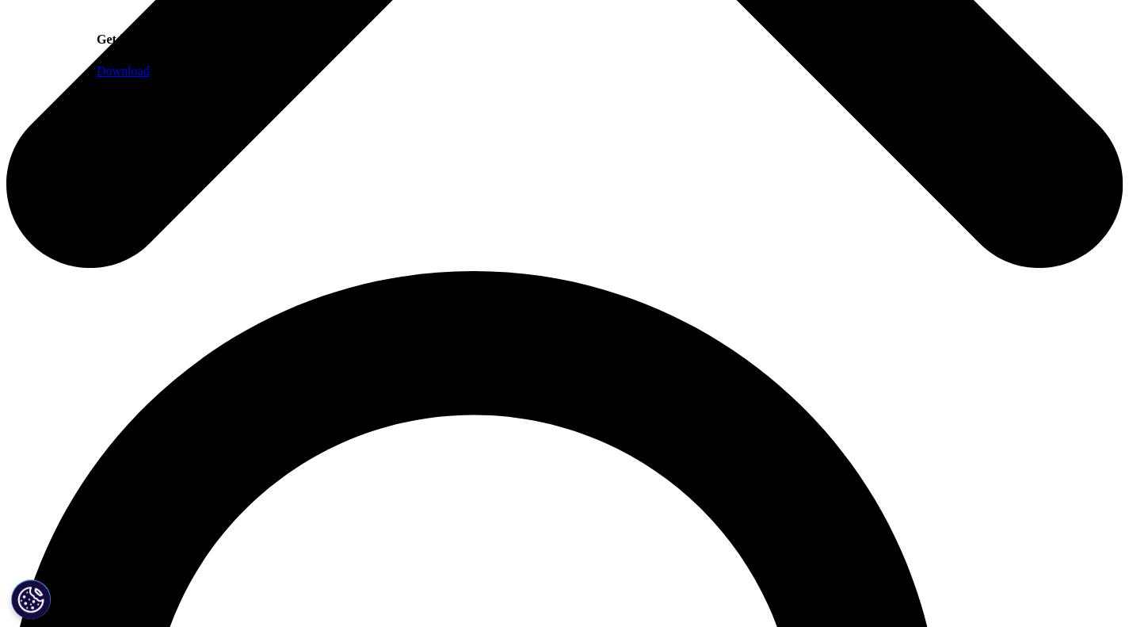
click at [150, 78] on link "Download" at bounding box center [123, 70] width 53 height 13
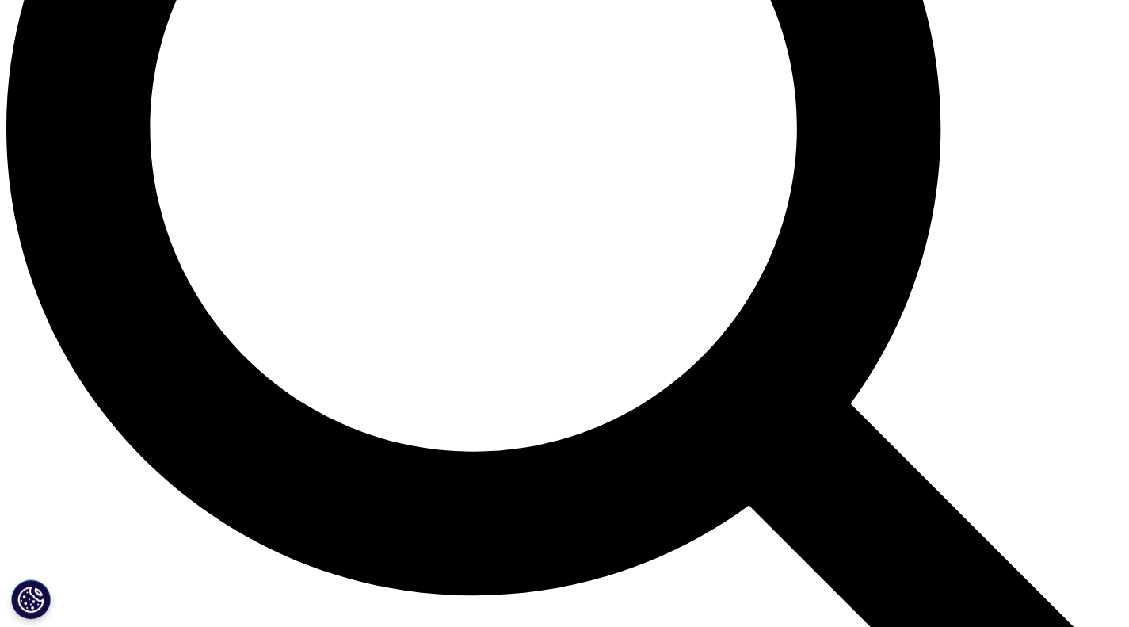
scroll to position [1585, 0]
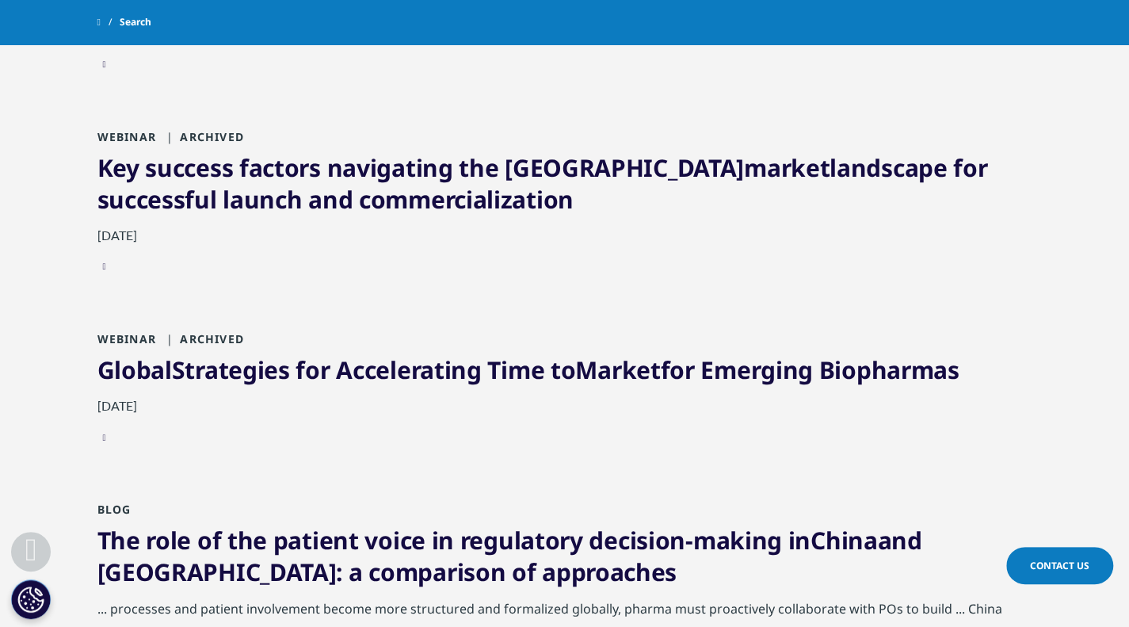
scroll to position [1030, 0]
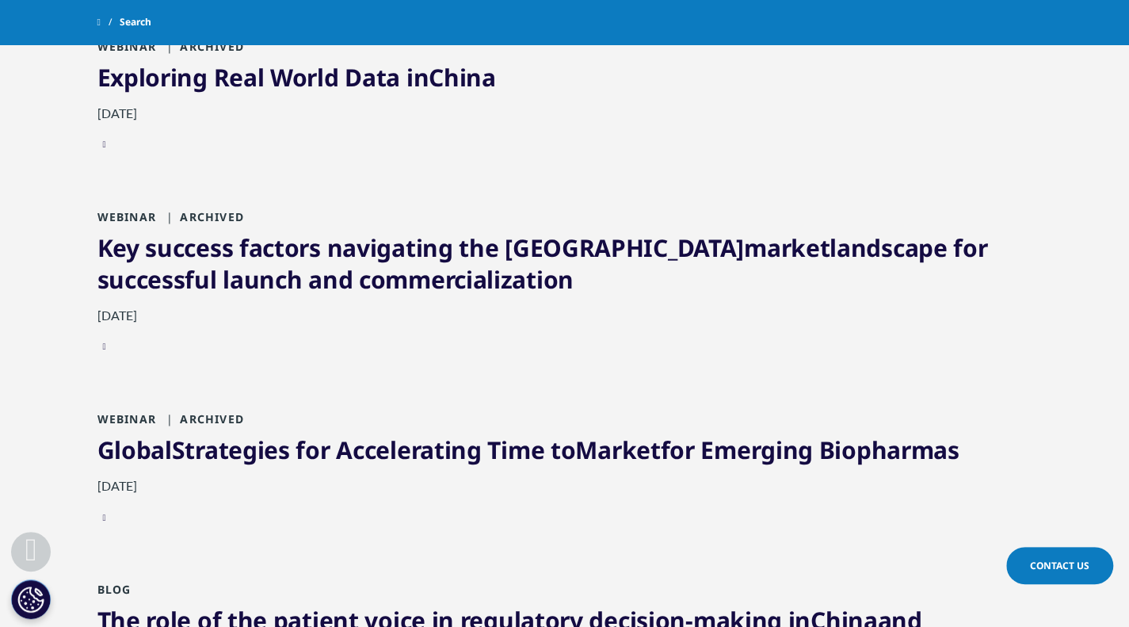
click at [358, 240] on link "Key success factors navigating the Asia Pacific market landscape for successful…" at bounding box center [542, 263] width 891 height 64
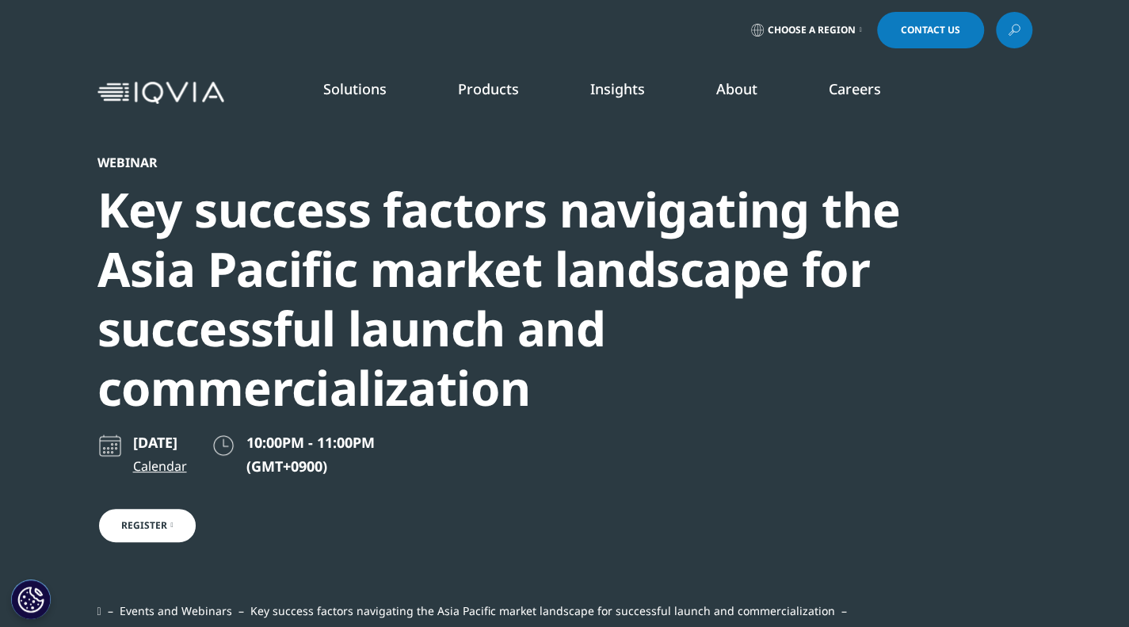
click at [991, 26] on div "Choose a Region Contact Us" at bounding box center [564, 30] width 935 height 36
click at [1006, 31] on link at bounding box center [1014, 30] width 36 height 36
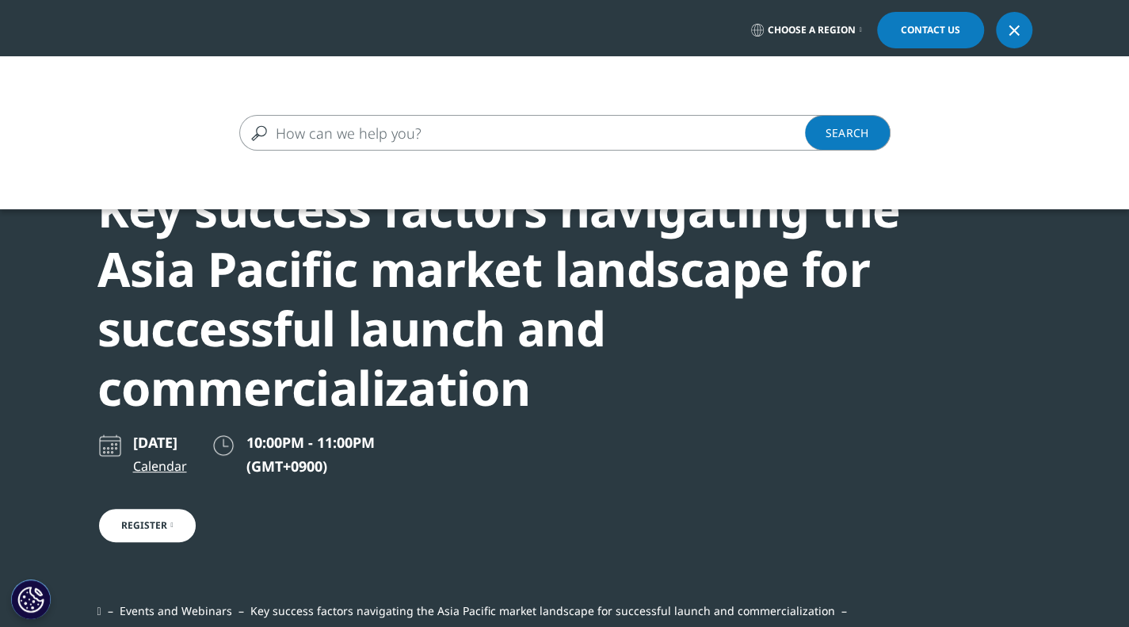
click at [579, 130] on input "Search" at bounding box center [541, 133] width 605 height 36
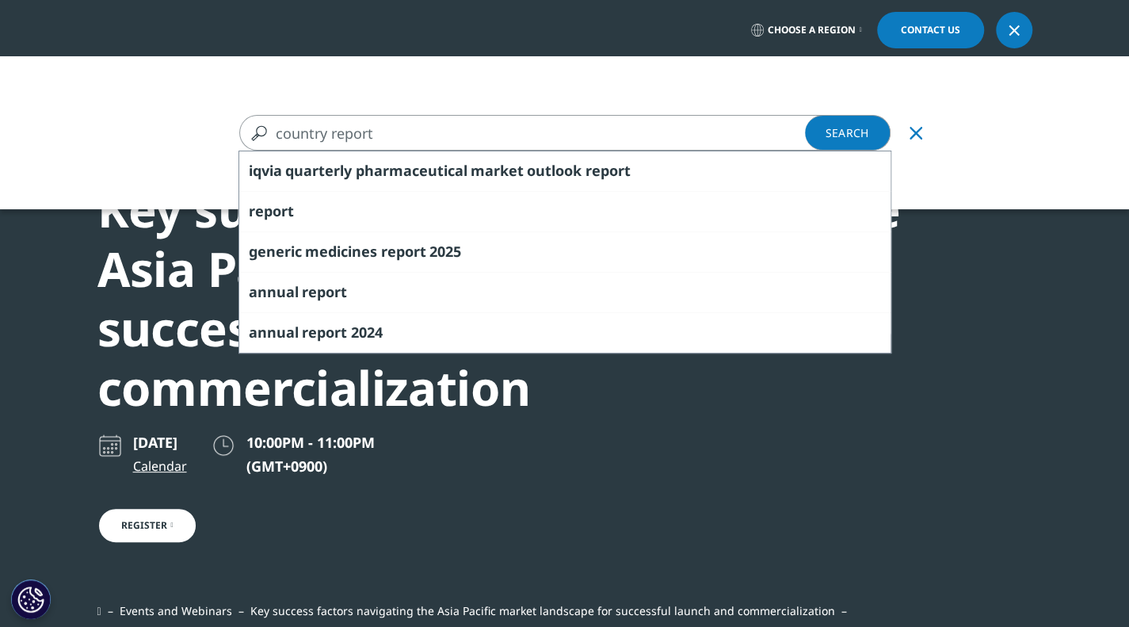
click at [578, 140] on input "country report" at bounding box center [541, 133] width 605 height 36
type input "country report"
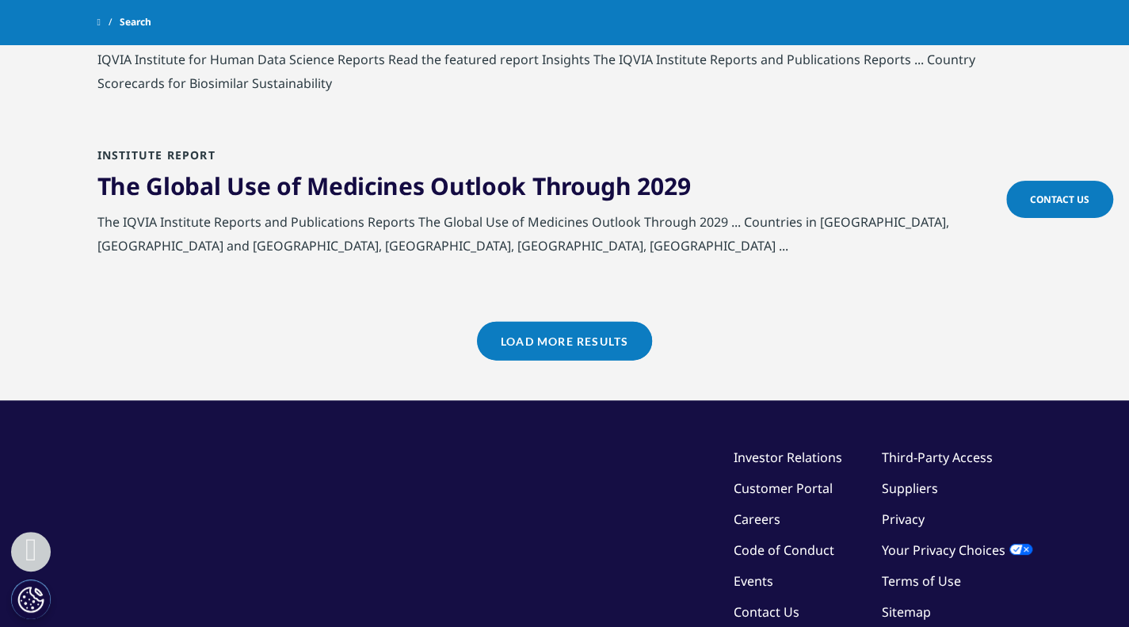
scroll to position [1976, 0]
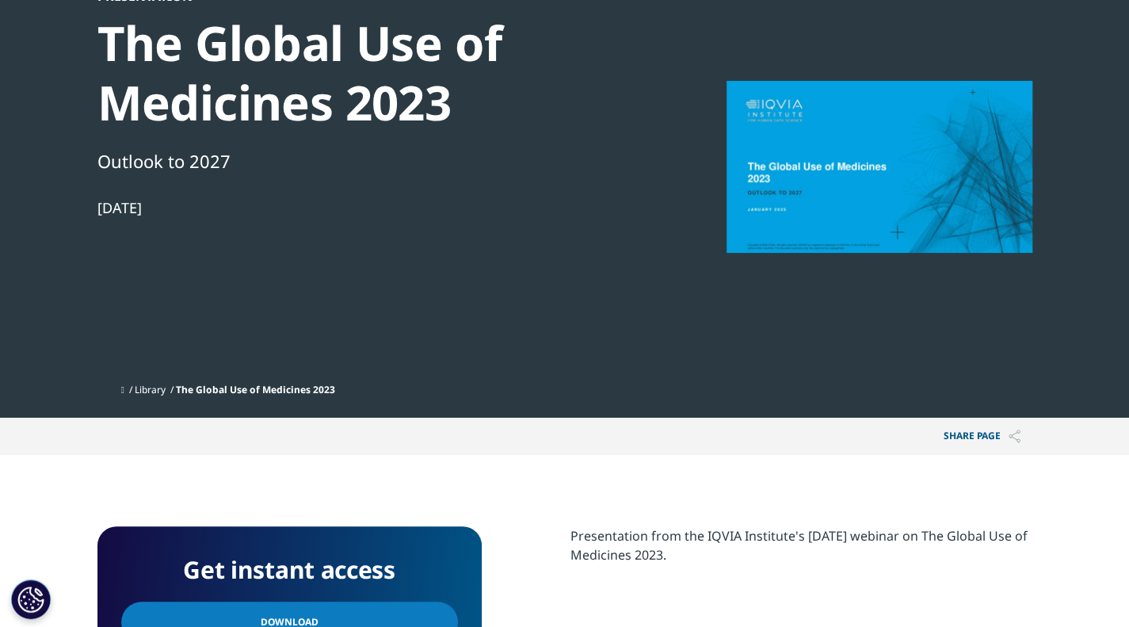
scroll to position [79, 0]
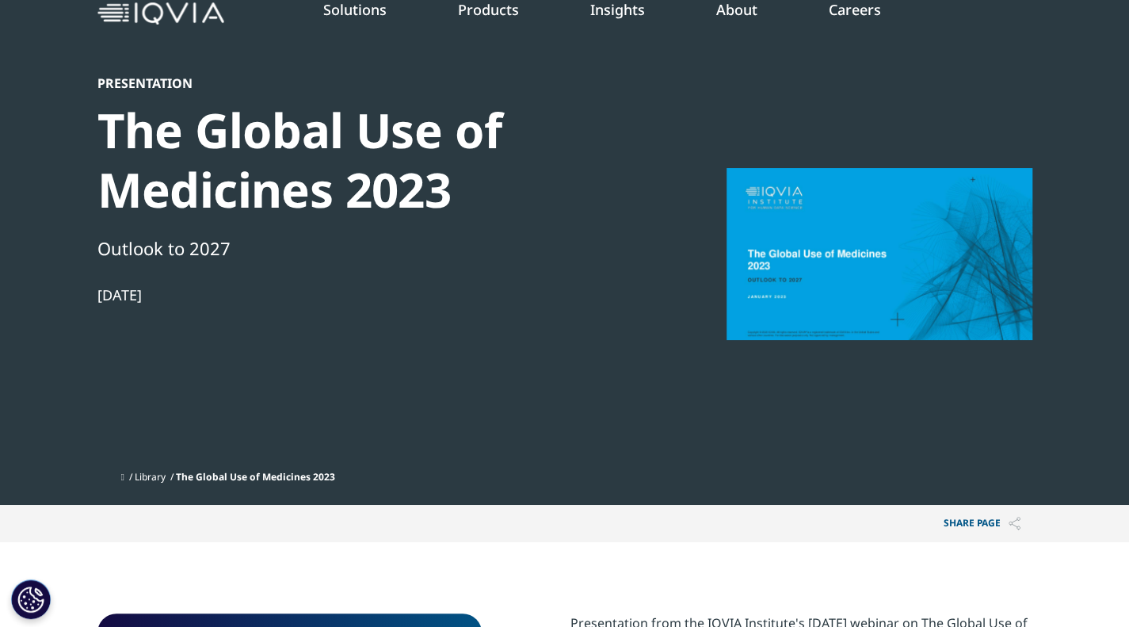
click at [147, 296] on div "[DATE]" at bounding box center [369, 294] width 544 height 19
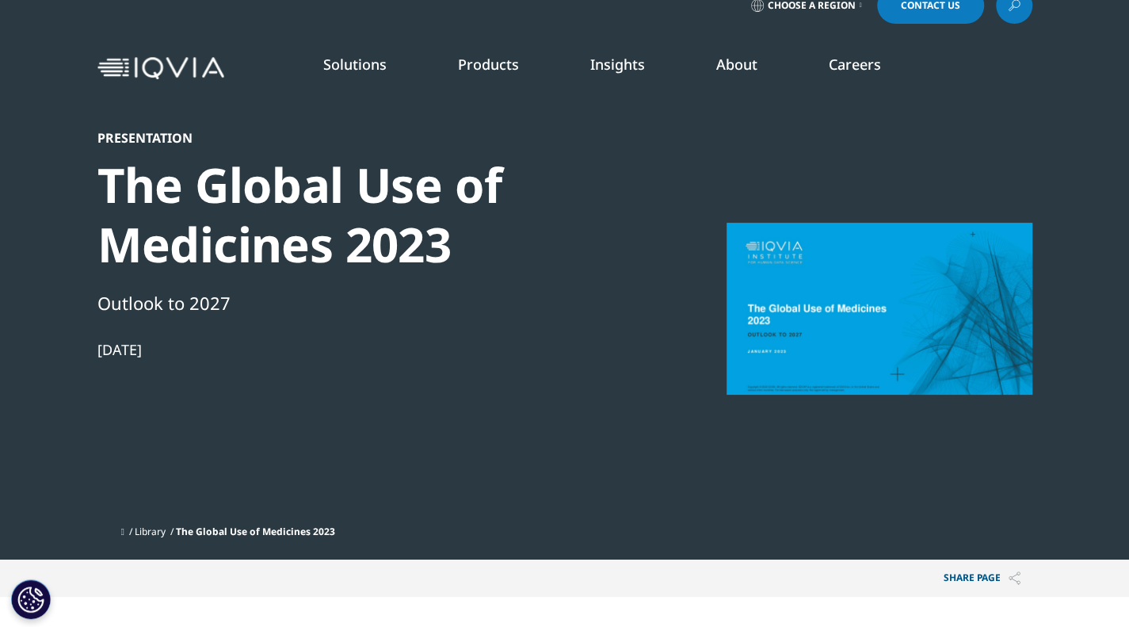
scroll to position [0, 0]
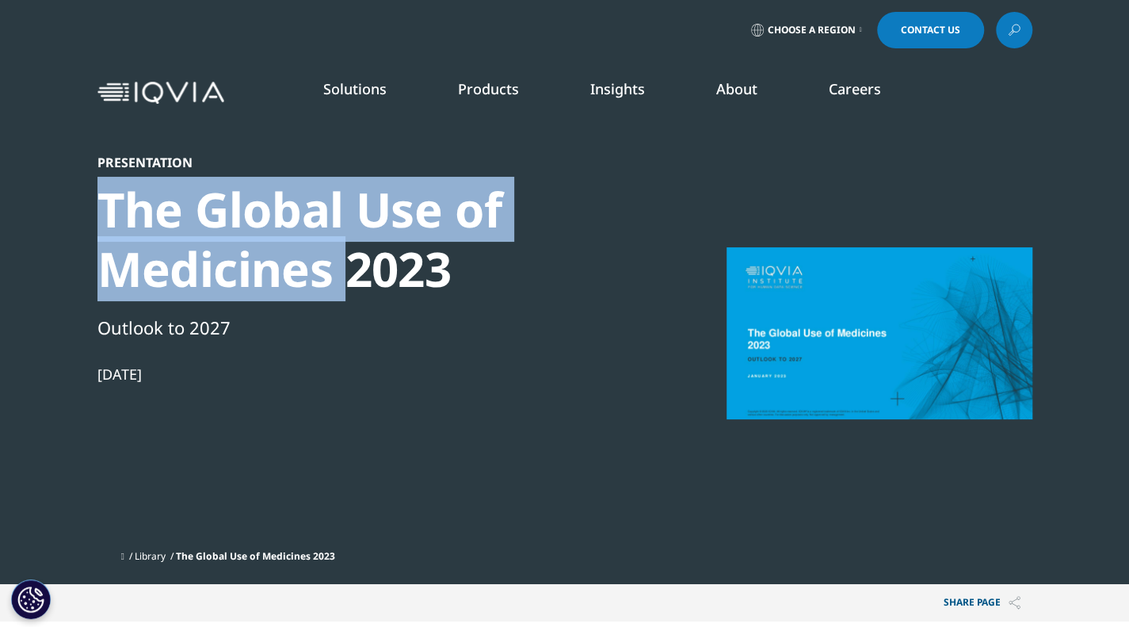
drag, startPoint x: 89, startPoint y: 200, endPoint x: 345, endPoint y: 270, distance: 266.3
click at [345, 270] on section "Presentation The Global Use of Medicines 2023 Outlook to 2027 Feb 08, 2023 Libr…" at bounding box center [564, 292] width 1129 height 584
copy div "The Global Use of Medicines"
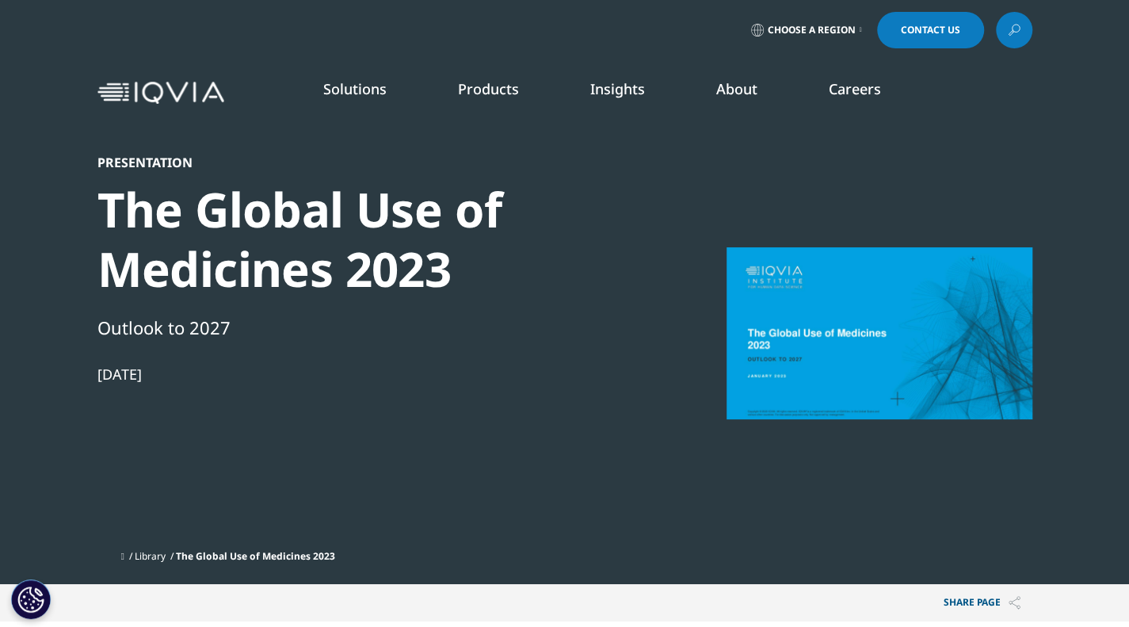
click at [1005, 32] on link at bounding box center [1014, 30] width 36 height 36
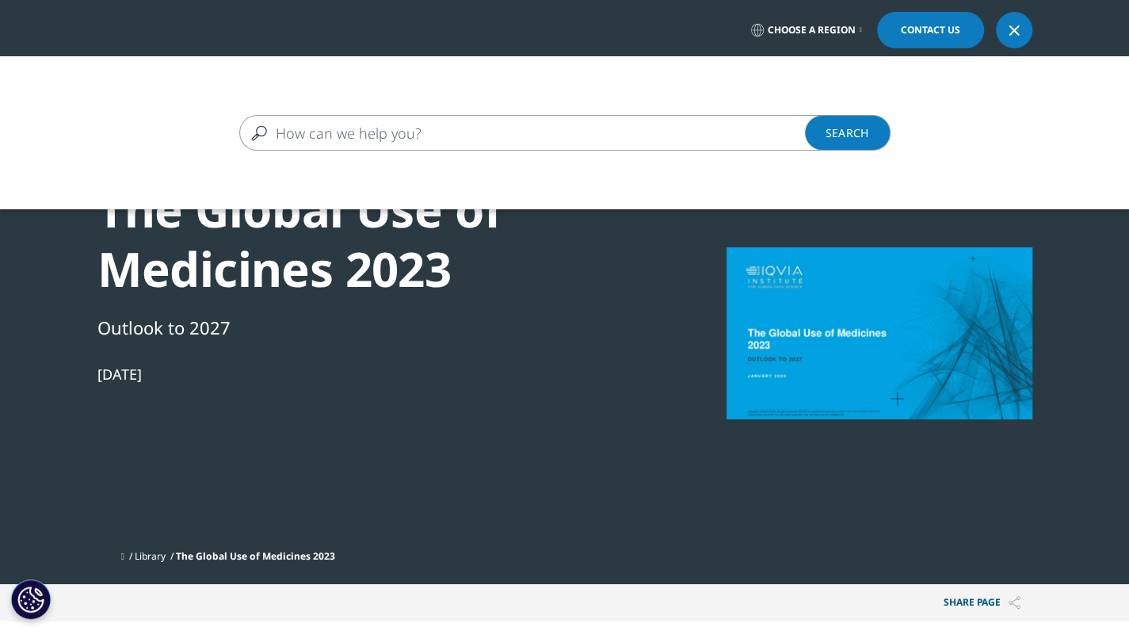
click at [555, 125] on input "Search" at bounding box center [541, 133] width 605 height 36
paste input "The Global Use of Medicines"
type input "The Global Use of Medicines"
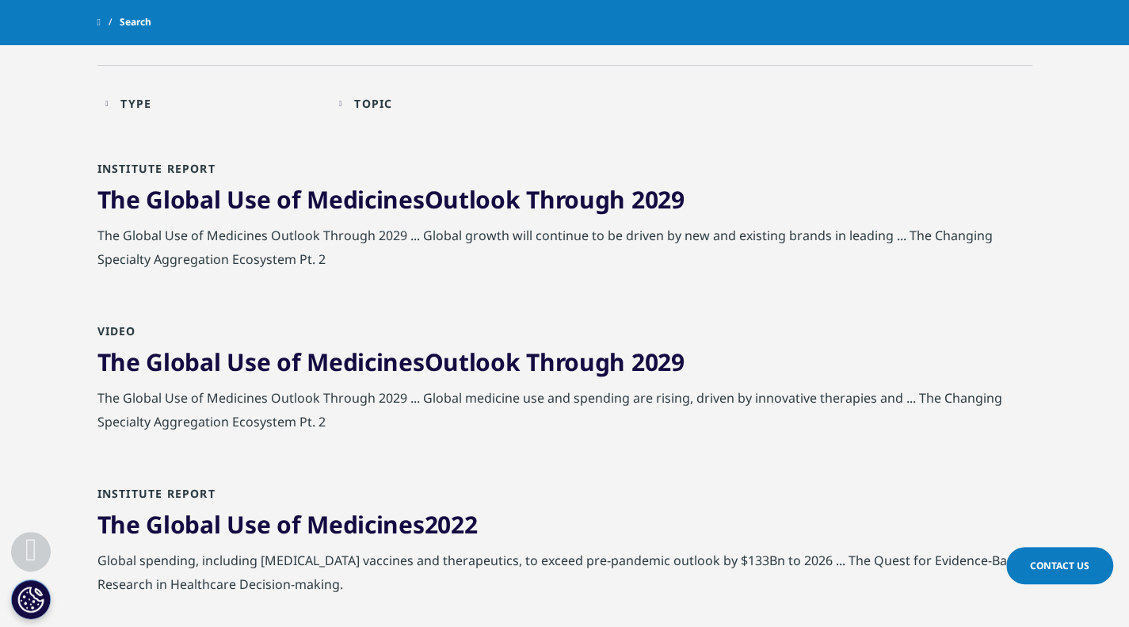
scroll to position [158, 0]
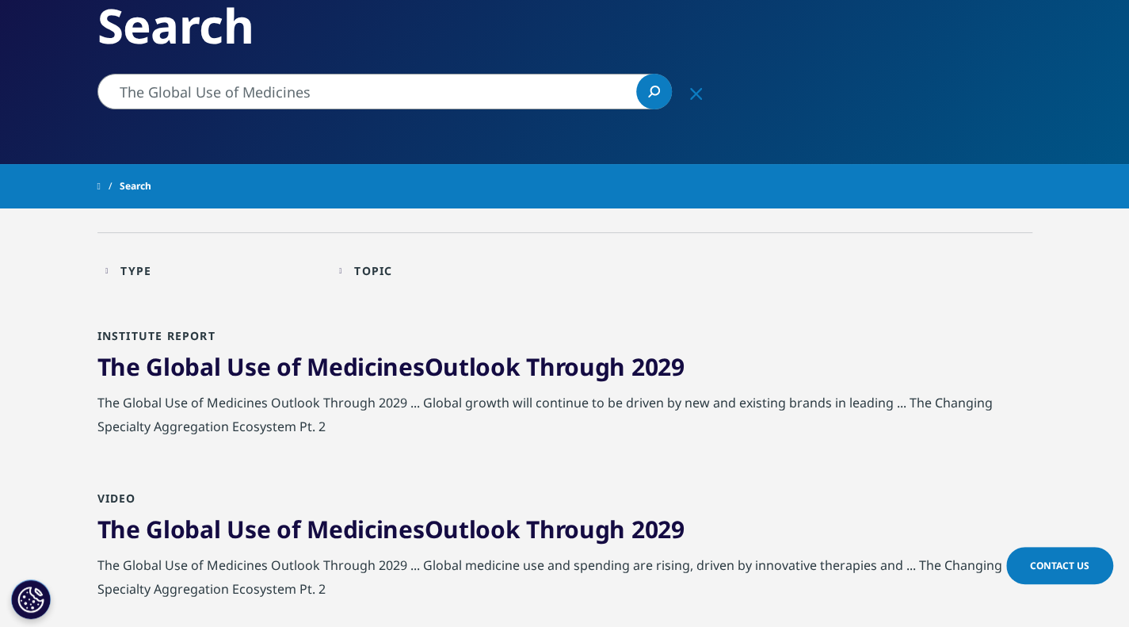
click at [370, 384] on div "The Global Use of Medicines Outlook Through 2029" at bounding box center [564, 371] width 935 height 40
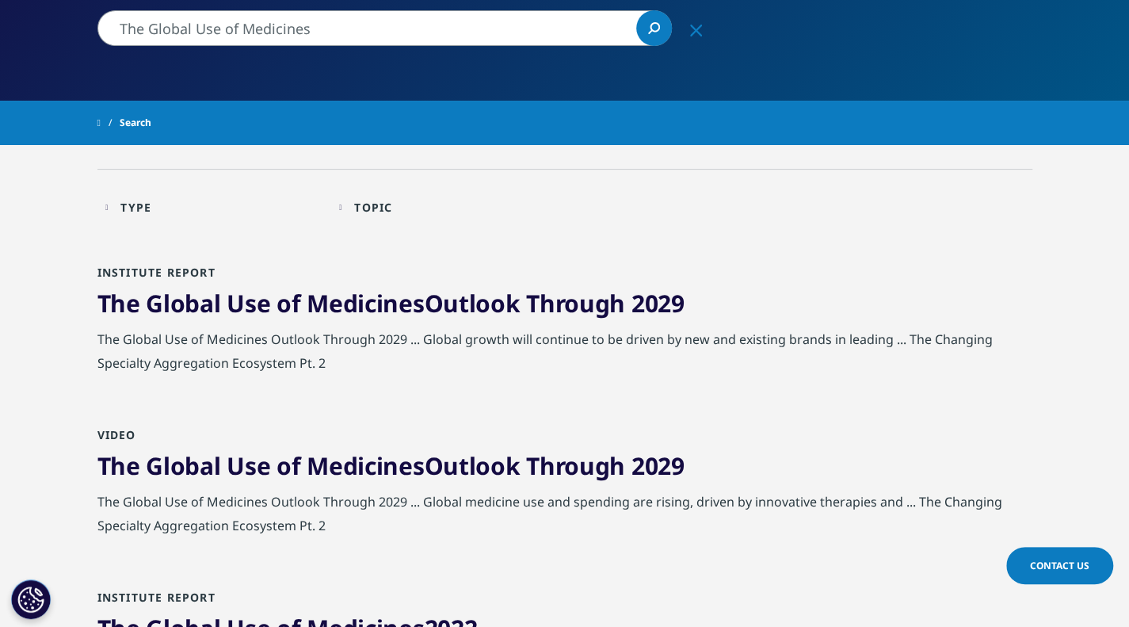
scroll to position [317, 0]
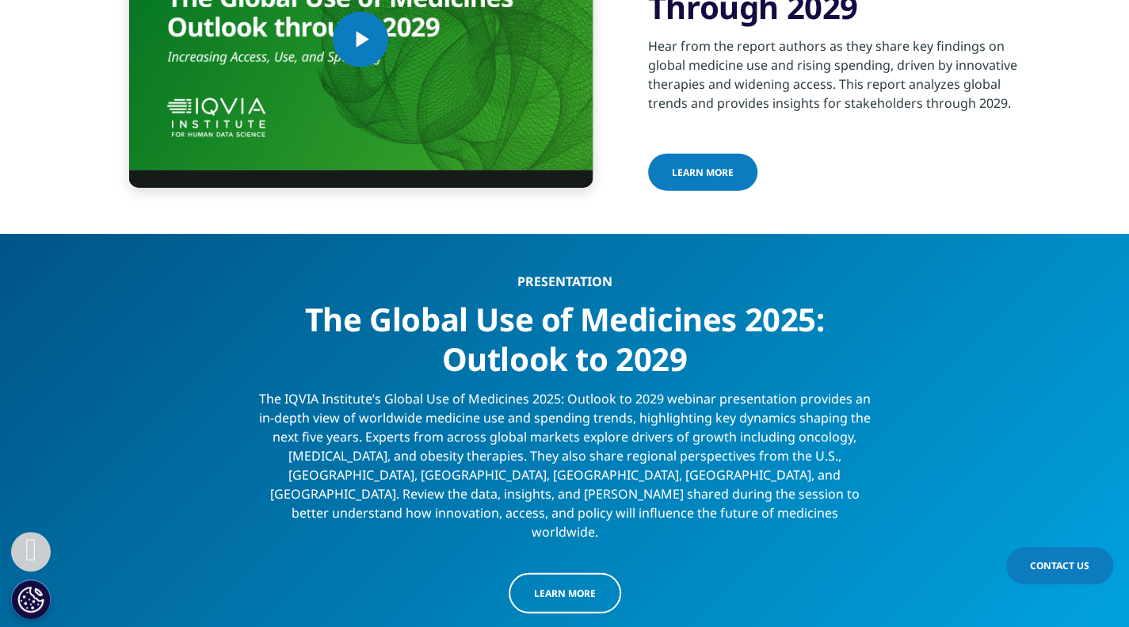
scroll to position [5388, 0]
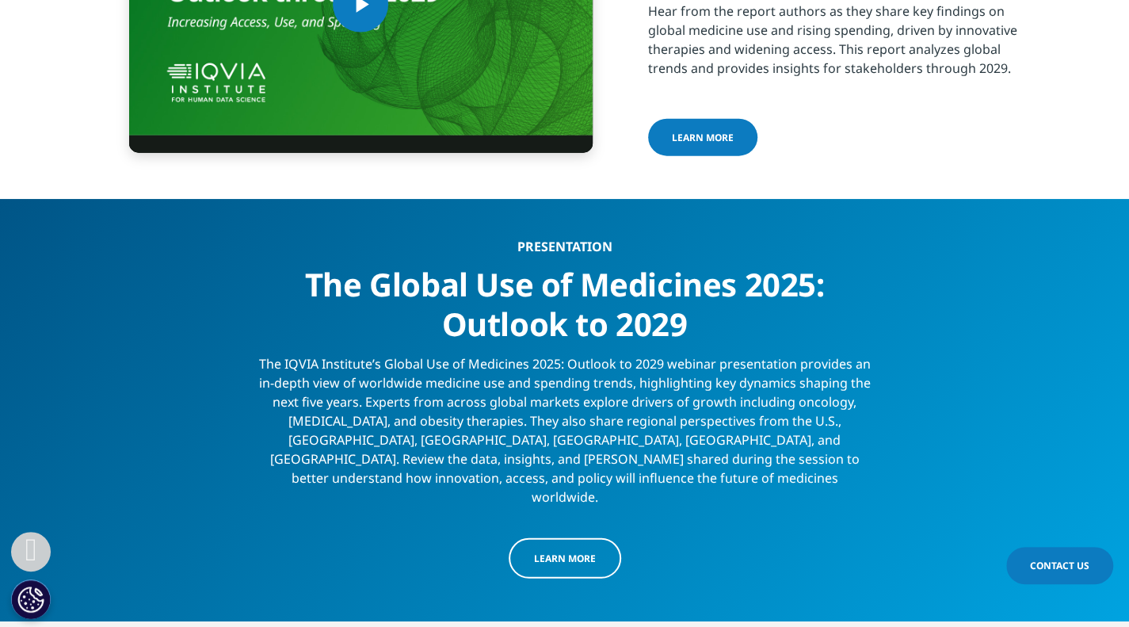
click at [371, 349] on div "The IQVIA Institute’s Global Use of Medicines 2025: Outlook to 2029 webinar pre…" at bounding box center [565, 425] width 612 height 162
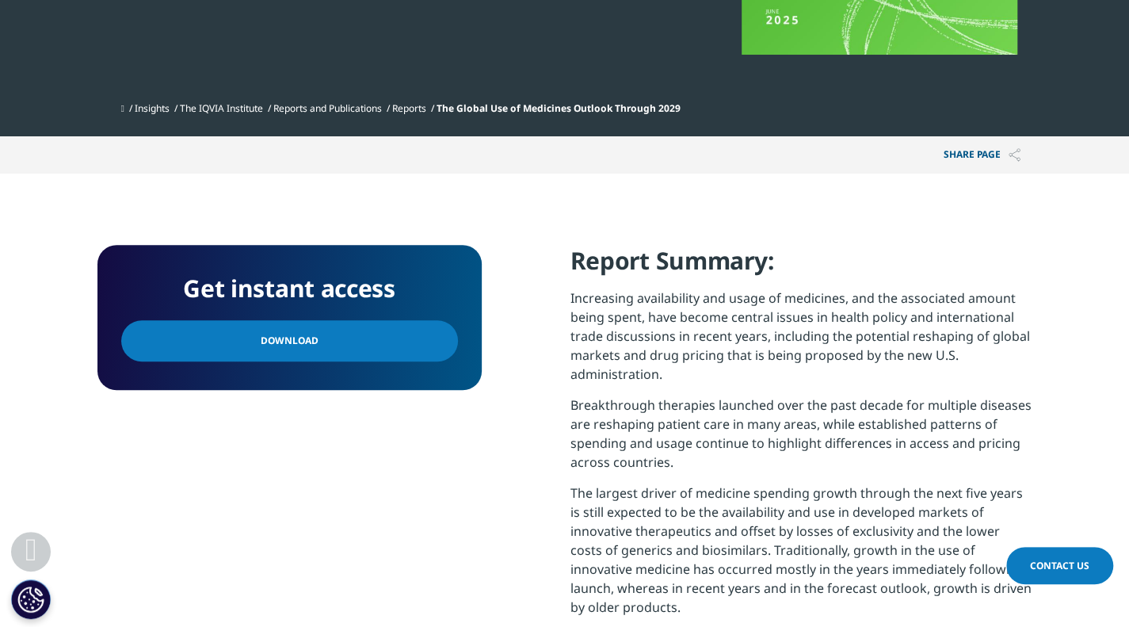
scroll to position [396, 0]
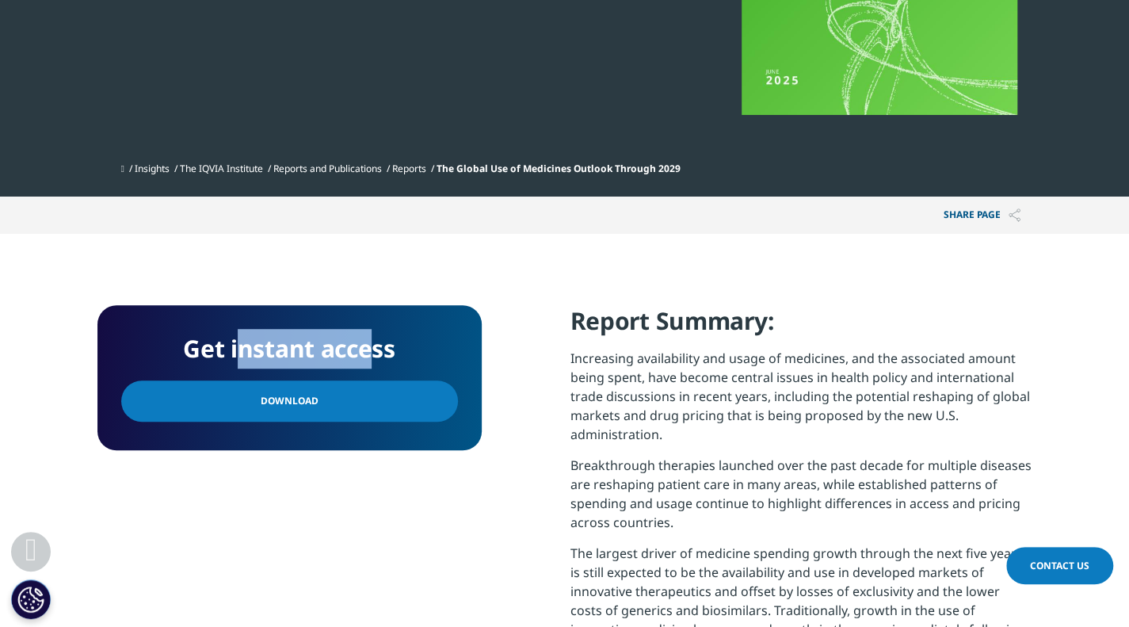
drag, startPoint x: 234, startPoint y: 351, endPoint x: 372, endPoint y: 355, distance: 138.7
click at [372, 355] on h4 "Get instant access" at bounding box center [289, 349] width 337 height 40
click at [729, 380] on p "Increasing availability and usage of medicines, and the associated amount being…" at bounding box center [802, 402] width 462 height 107
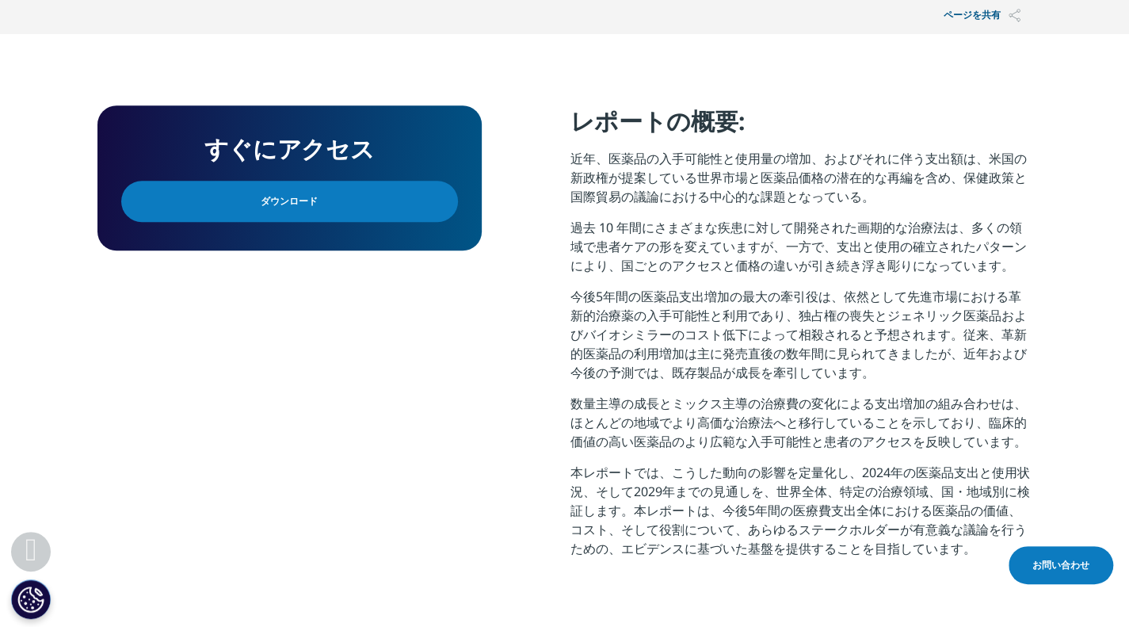
scroll to position [645, 0]
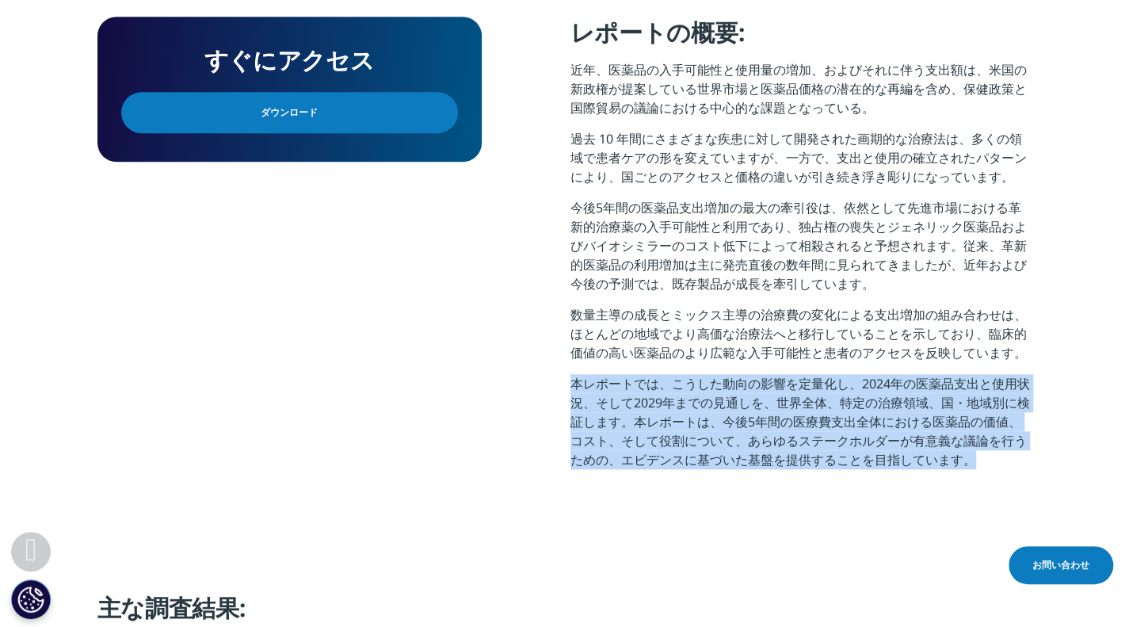
drag, startPoint x: 571, startPoint y: 386, endPoint x: 998, endPoint y: 457, distance: 433.8
click at [998, 457] on p "本レポートでは、こうした動向の影響を定量化し、2024年の医薬品支出と使用状況、そして2029年までの見通しを、世界全体、特定の治療領域、国・地域別に検証しま…" at bounding box center [802, 427] width 462 height 107
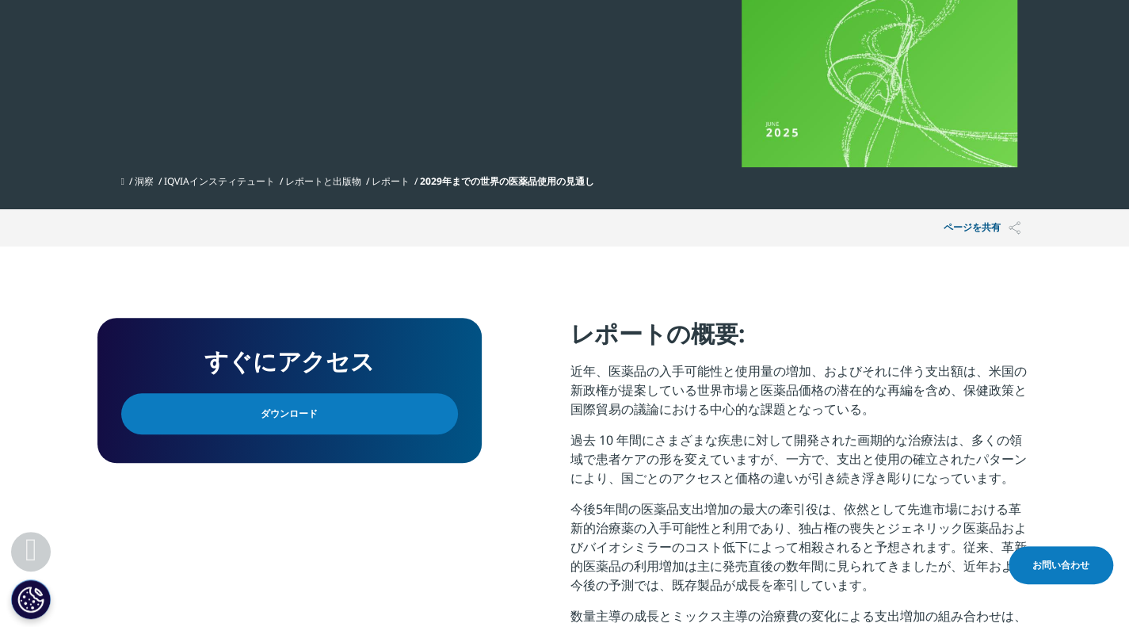
scroll to position [238, 0]
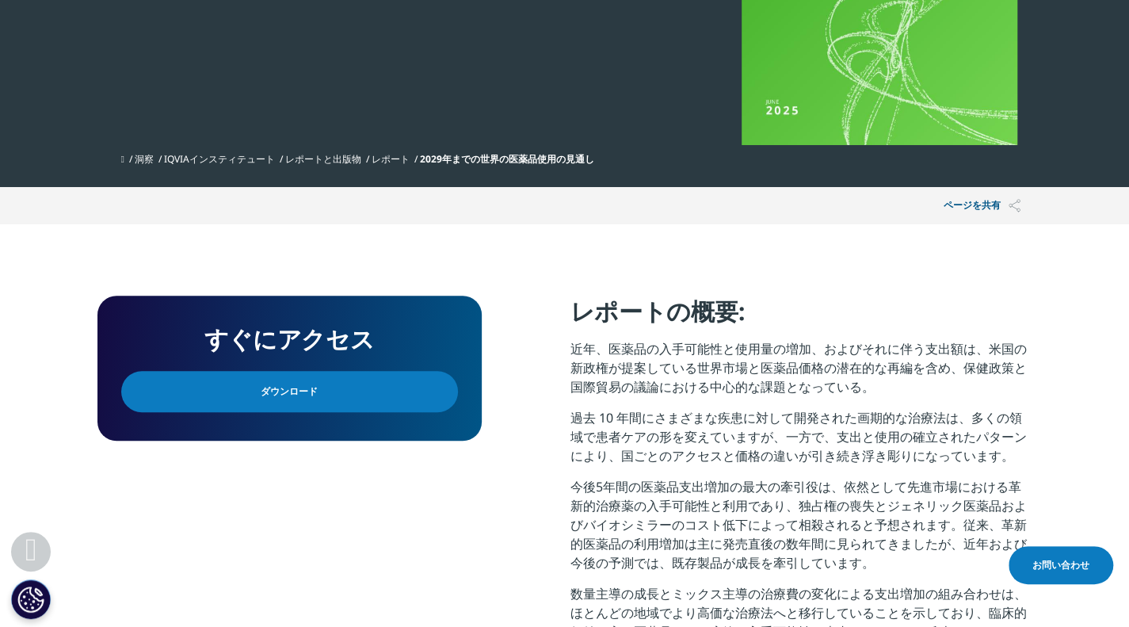
scroll to position [396, 0]
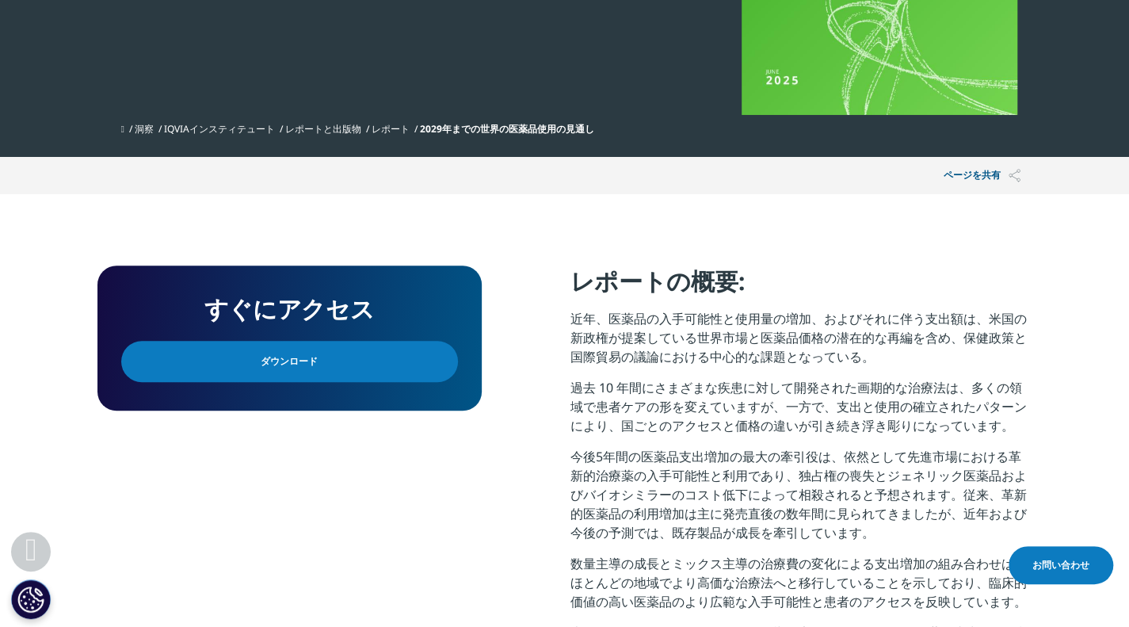
click at [350, 351] on link "ダウンロード" at bounding box center [289, 361] width 337 height 41
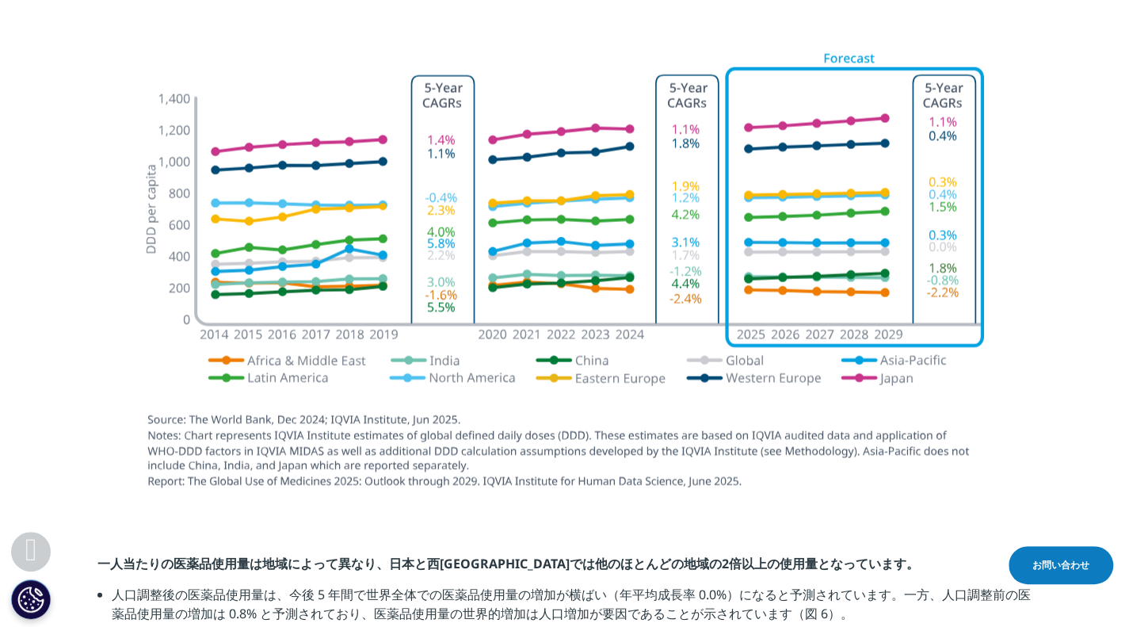
scroll to position [1707, 0]
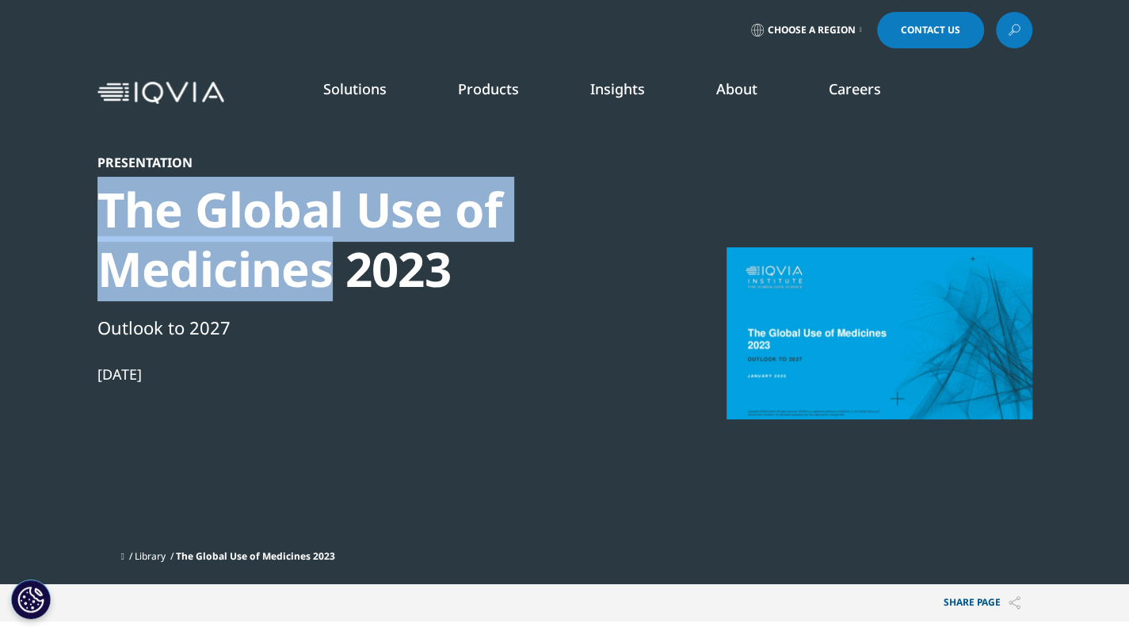
drag, startPoint x: 106, startPoint y: 197, endPoint x: 332, endPoint y: 273, distance: 238.3
click at [332, 273] on div "The Global Use of Medicines 2023" at bounding box center [369, 239] width 544 height 119
copy div "The Global Use of Medicines"
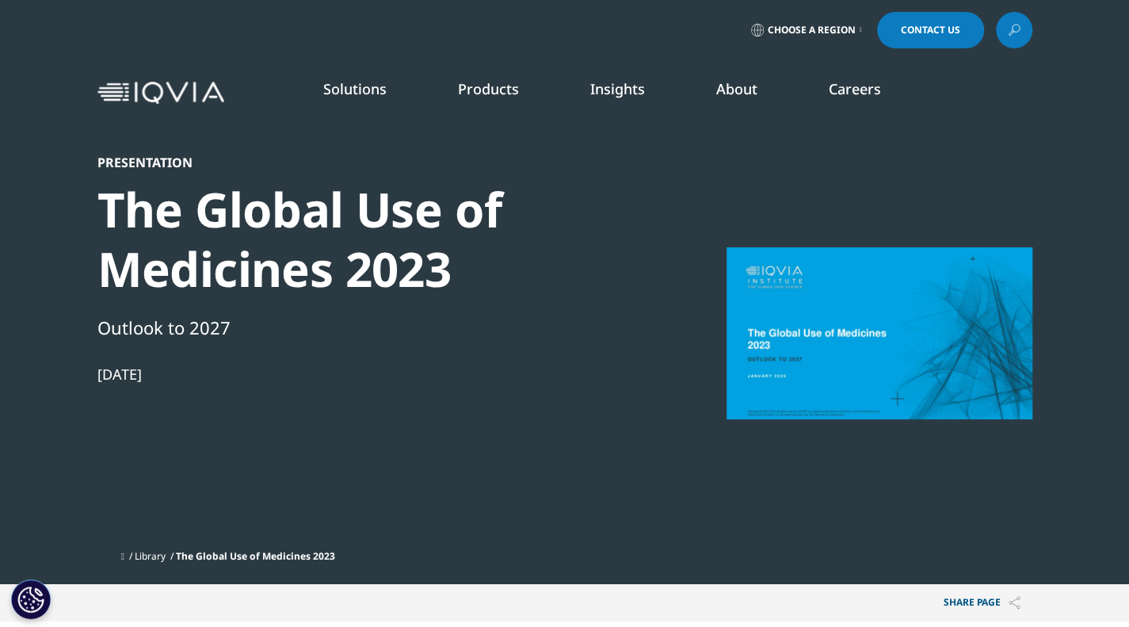
click at [1016, 29] on icon at bounding box center [1014, 30] width 13 height 21
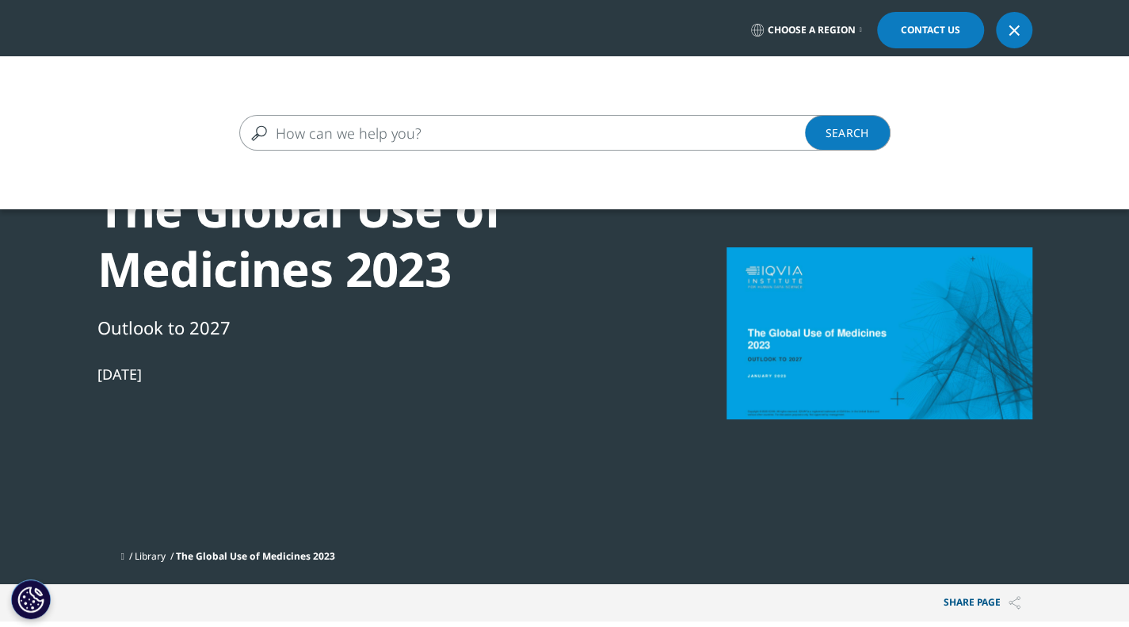
click at [572, 134] on input "Search" at bounding box center [541, 133] width 605 height 36
paste input "The Global Use of Medicines"
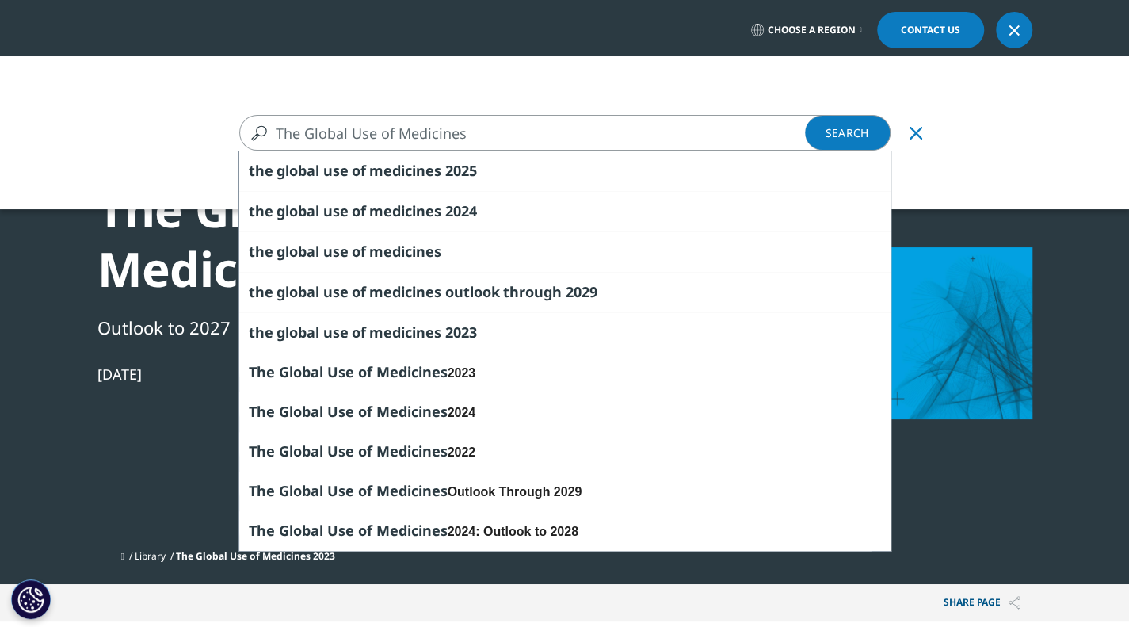
type input "The Global Use of Medicines"
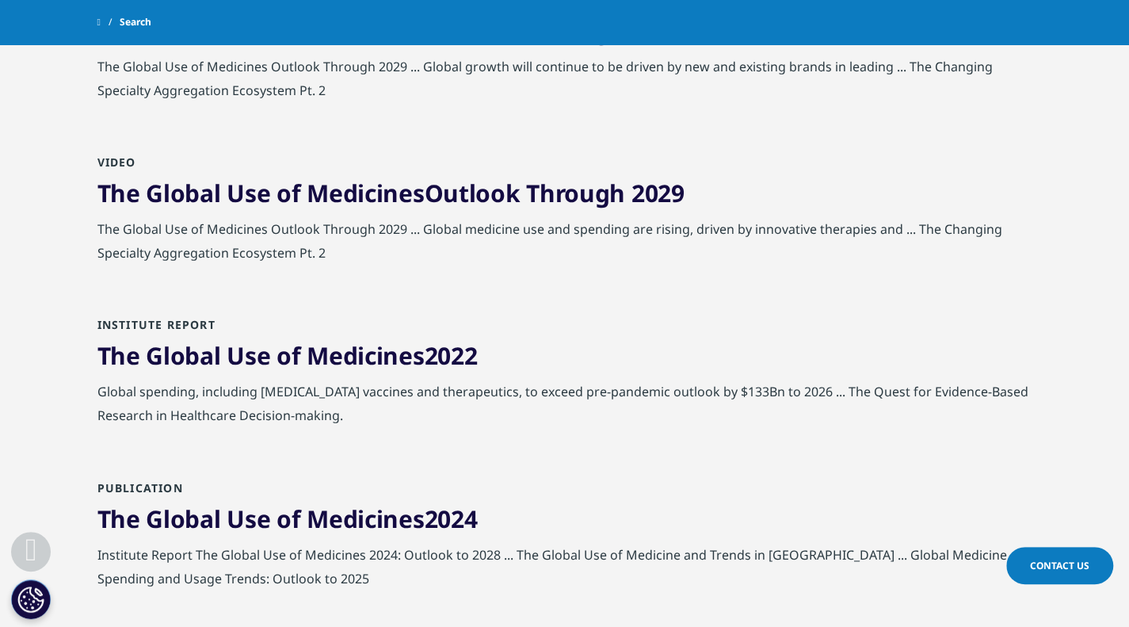
scroll to position [475, 0]
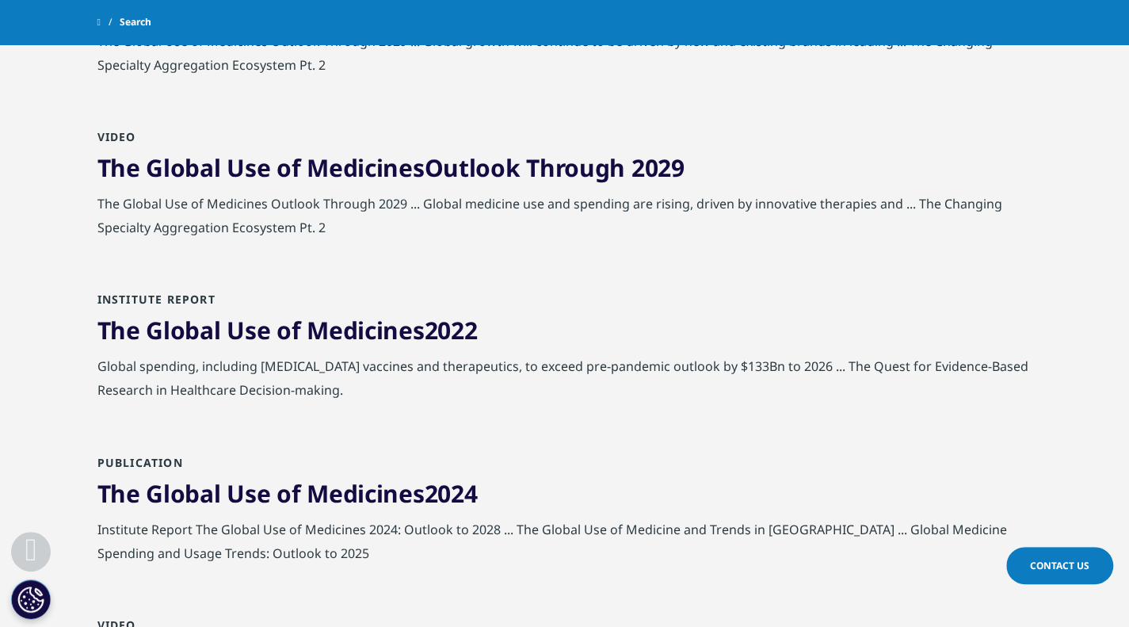
click at [414, 502] on span "Medicines" at bounding box center [365, 493] width 117 height 32
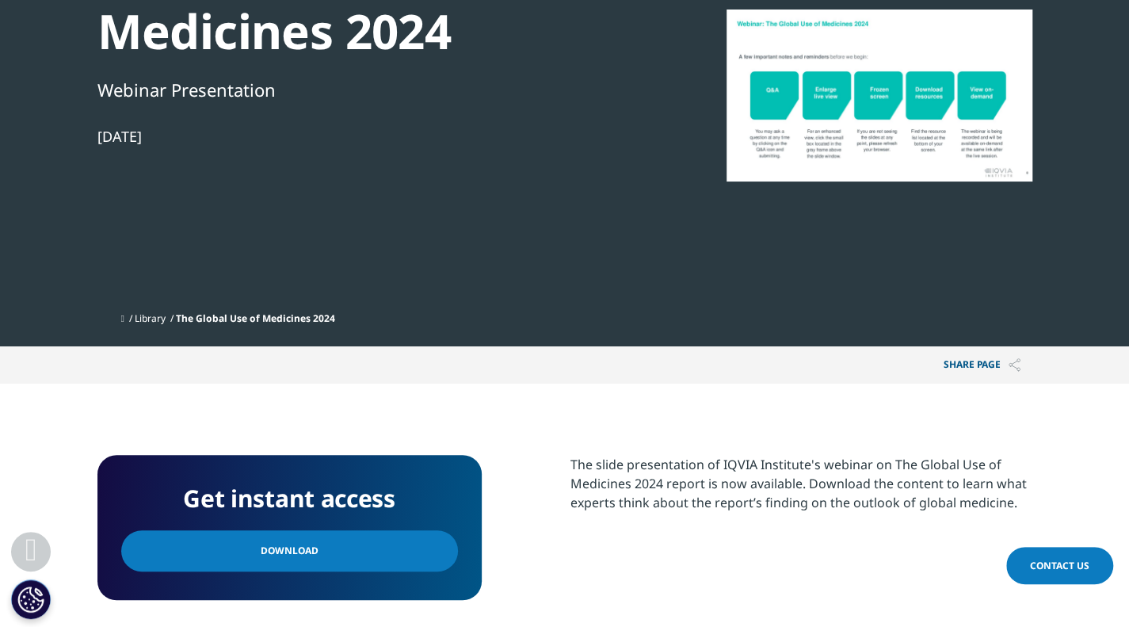
scroll to position [475, 0]
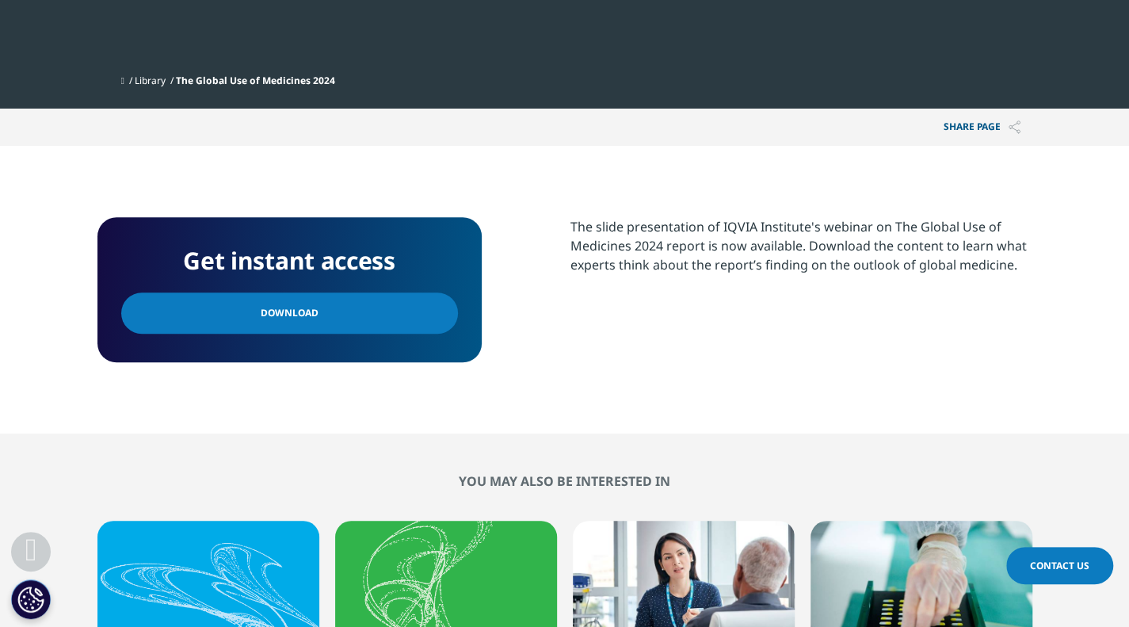
click at [571, 227] on p "The slide presentation of IQVIA Institute's webinar on The Global Use of Medici…" at bounding box center [802, 251] width 462 height 69
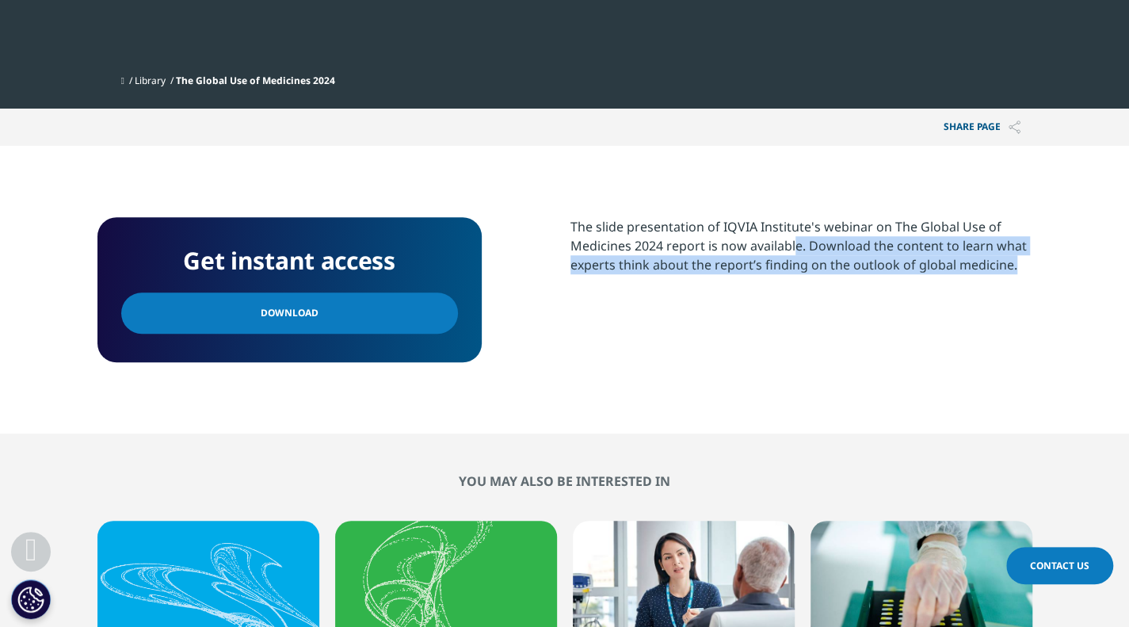
drag, startPoint x: 796, startPoint y: 242, endPoint x: 1034, endPoint y: 271, distance: 240.3
click at [1034, 271] on section "Get instant access Download The slide presentation of IQVIA Institute's webinar…" at bounding box center [564, 290] width 1129 height 288
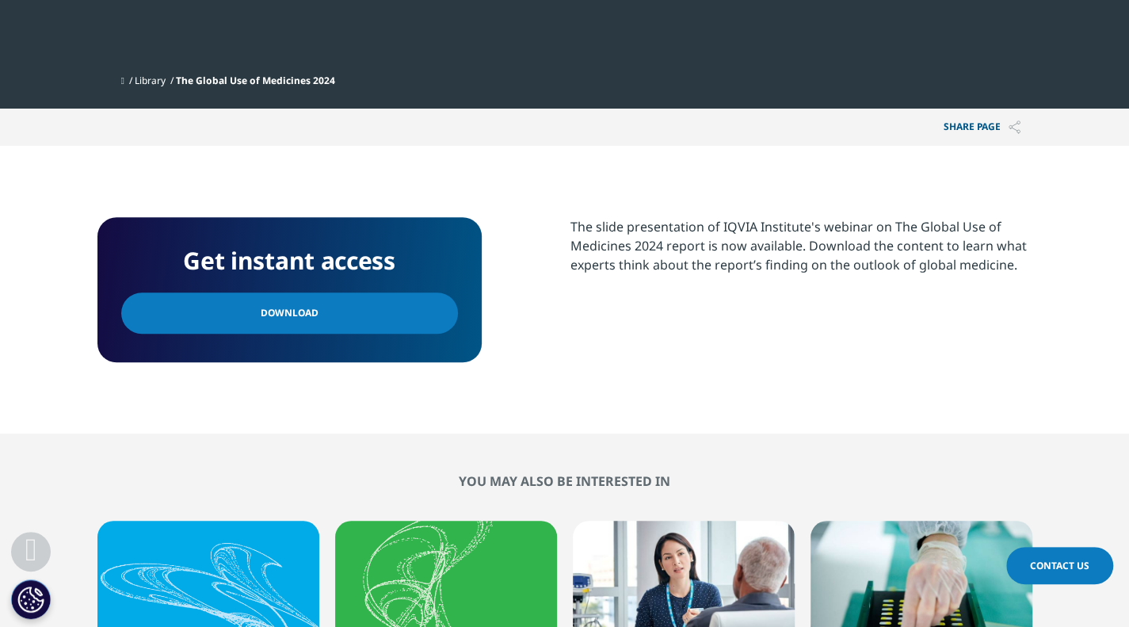
scroll to position [0, 0]
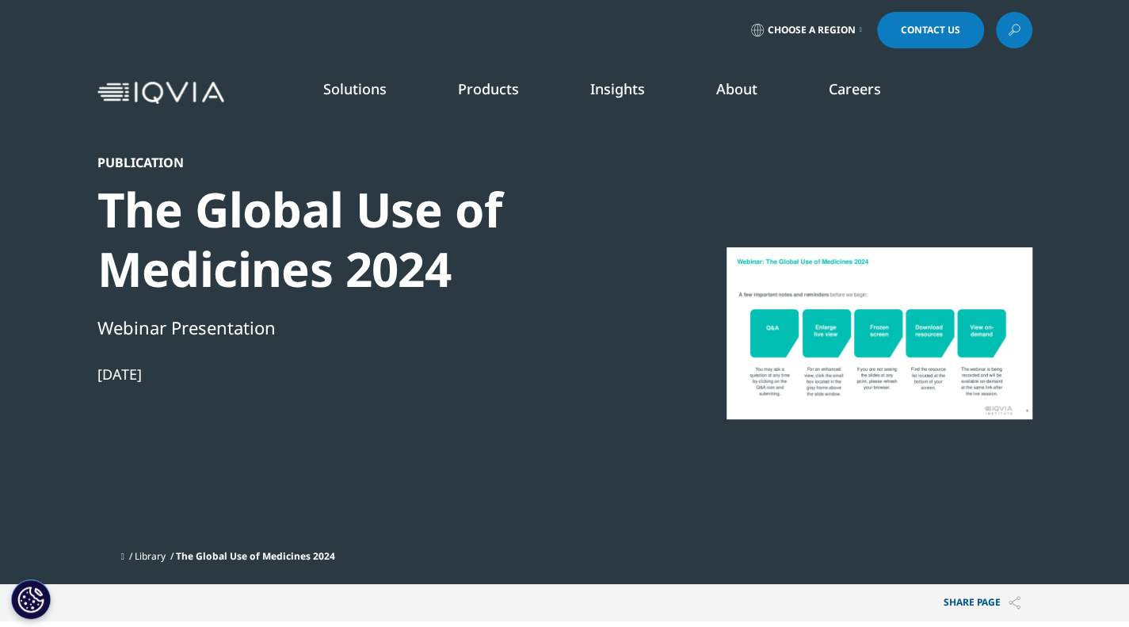
click at [834, 28] on span "Choose a Region" at bounding box center [812, 30] width 88 height 13
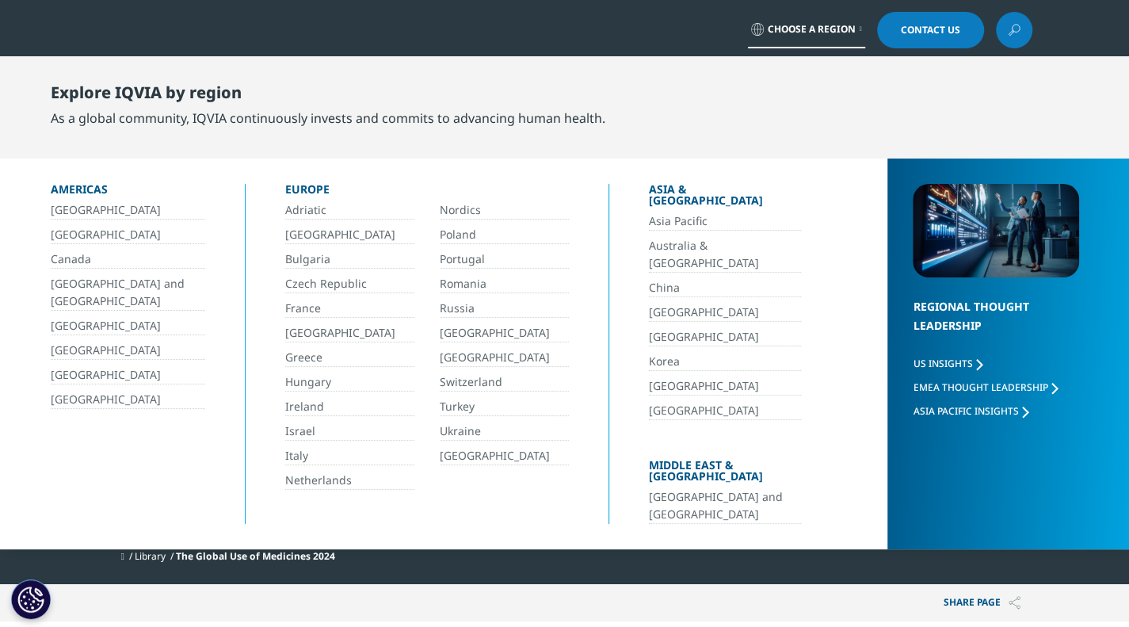
click at [1066, 21] on div "Choose a Region Contact Us" at bounding box center [564, 30] width 1129 height 60
click at [773, 530] on div "Publication The Global Use of Medicines 2024 Webinar Presentation Feb 09, 2024" at bounding box center [564, 348] width 935 height 387
click at [848, 41] on link "Choose a Region" at bounding box center [806, 30] width 117 height 36
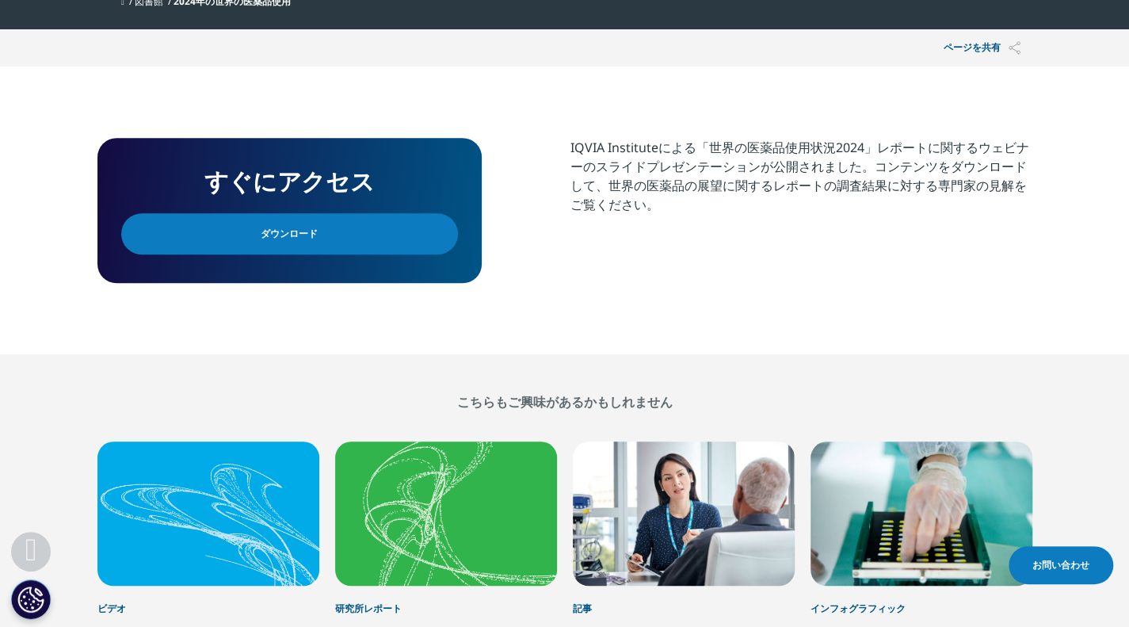
scroll to position [397, 0]
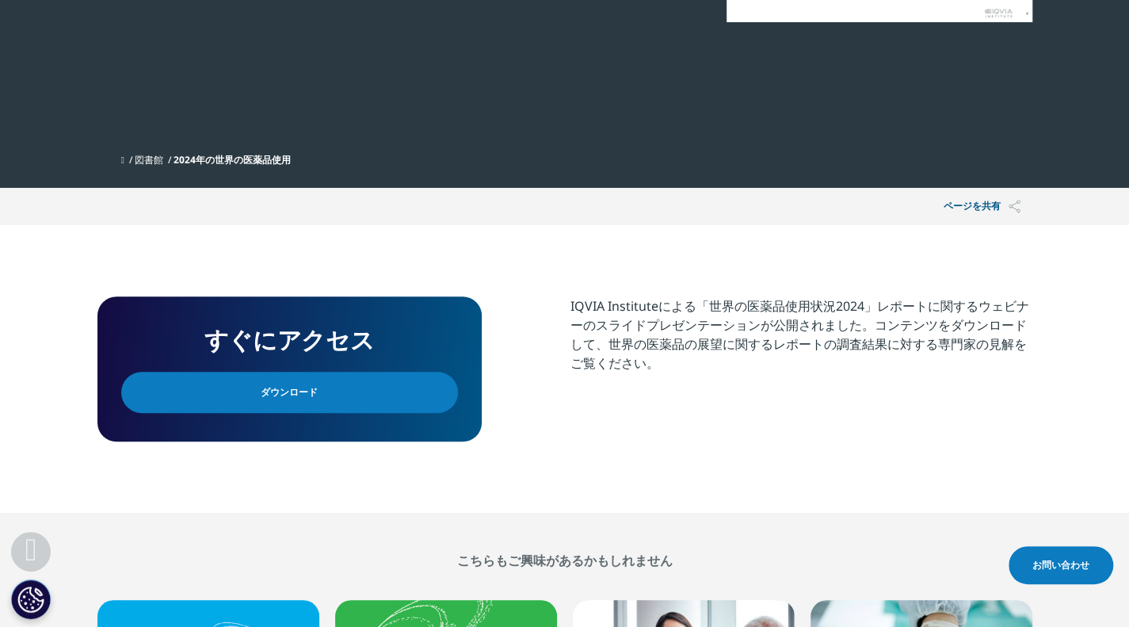
click at [367, 388] on link "ダウンロード" at bounding box center [289, 392] width 337 height 41
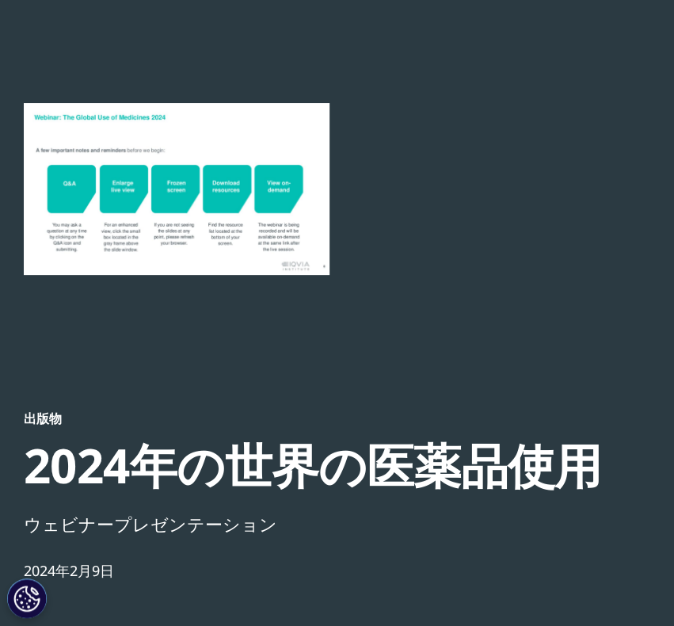
scroll to position [0, 0]
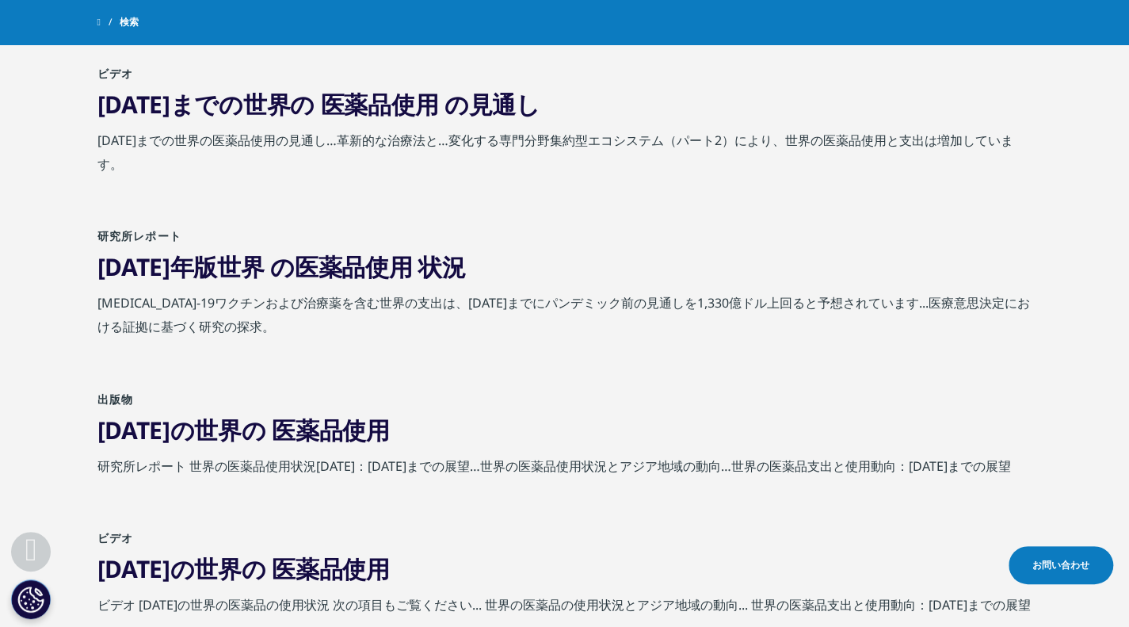
scroll to position [555, 0]
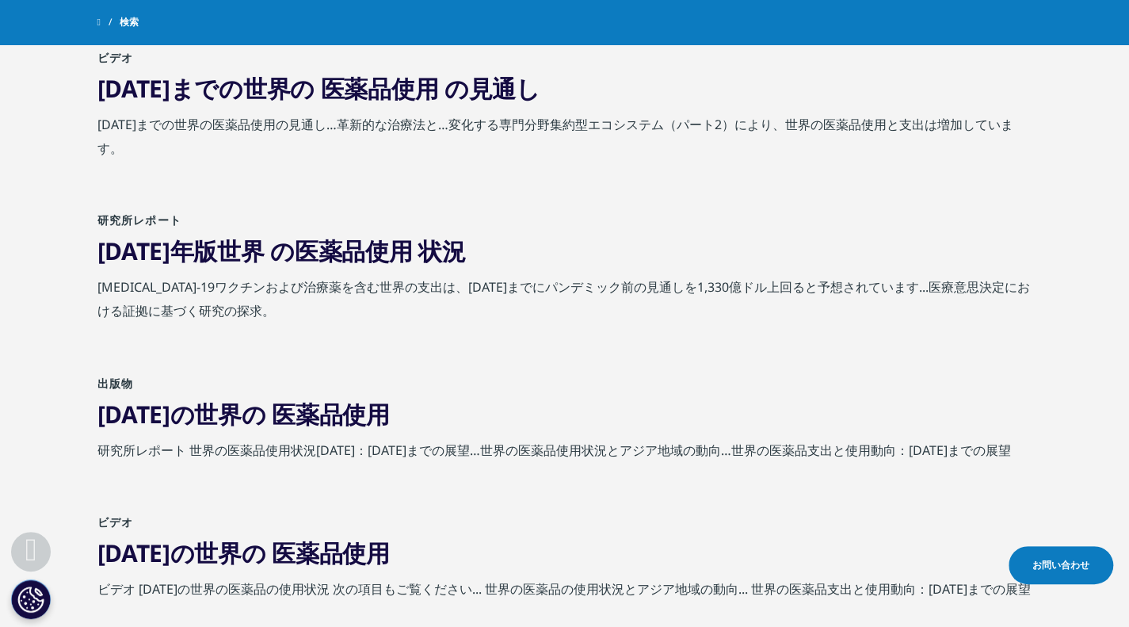
click at [341, 424] on font "医薬品" at bounding box center [307, 414] width 71 height 32
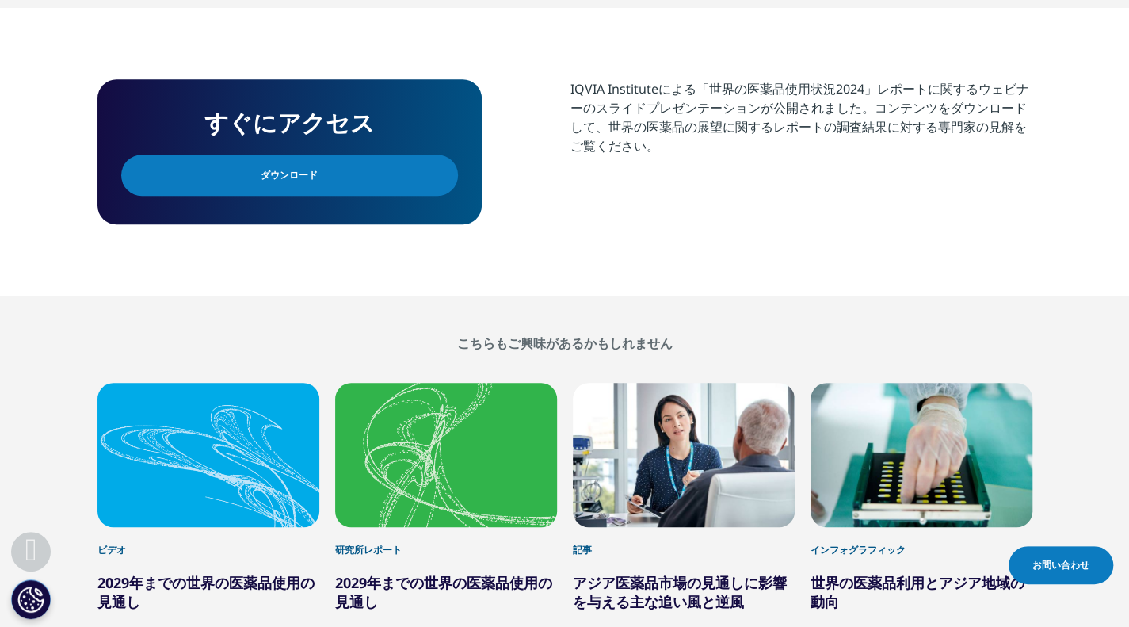
scroll to position [514, 0]
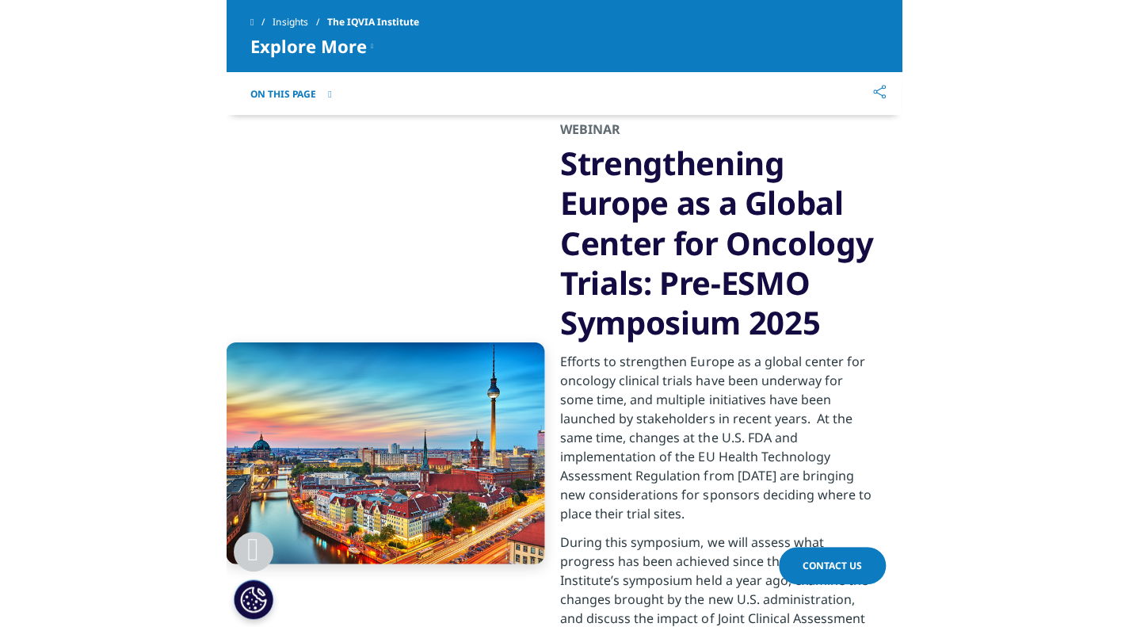
scroll to position [1268, 0]
